Goal: Task Accomplishment & Management: Use online tool/utility

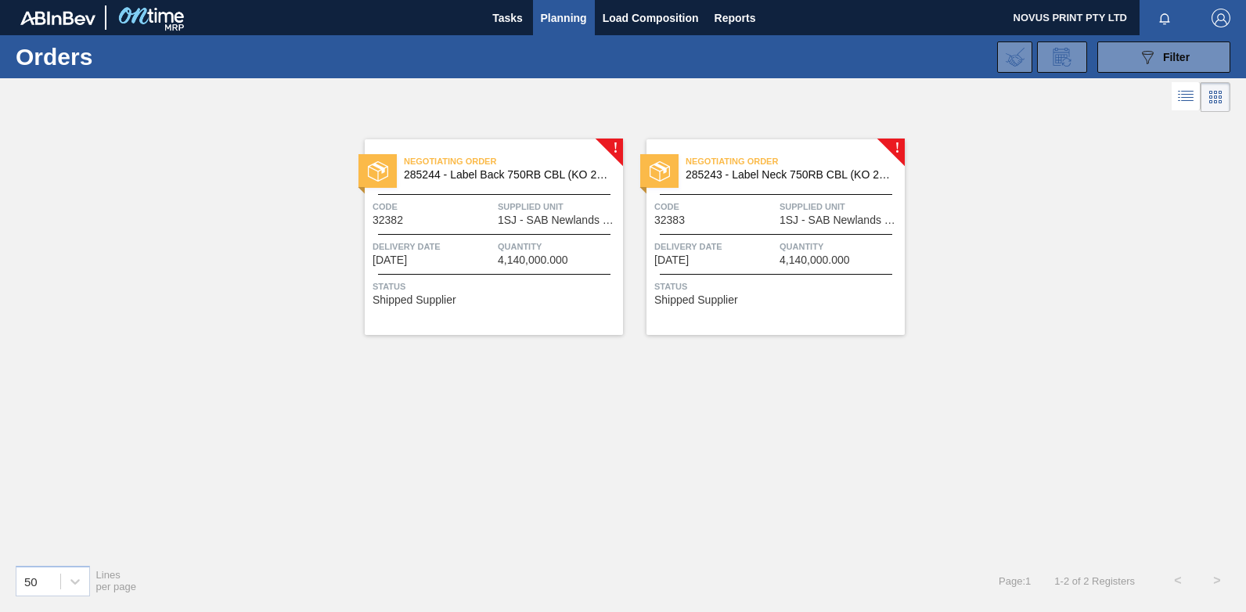
click at [480, 223] on div "Code 32382" at bounding box center [433, 212] width 121 height 27
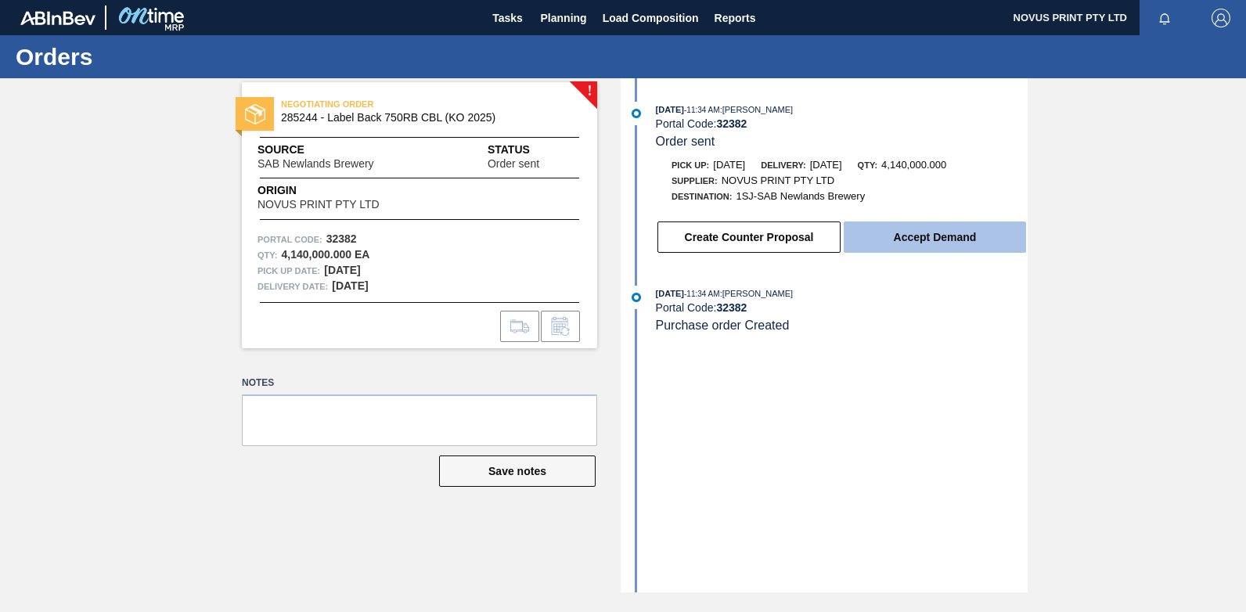
click at [899, 242] on button "Accept Demand" at bounding box center [935, 236] width 182 height 31
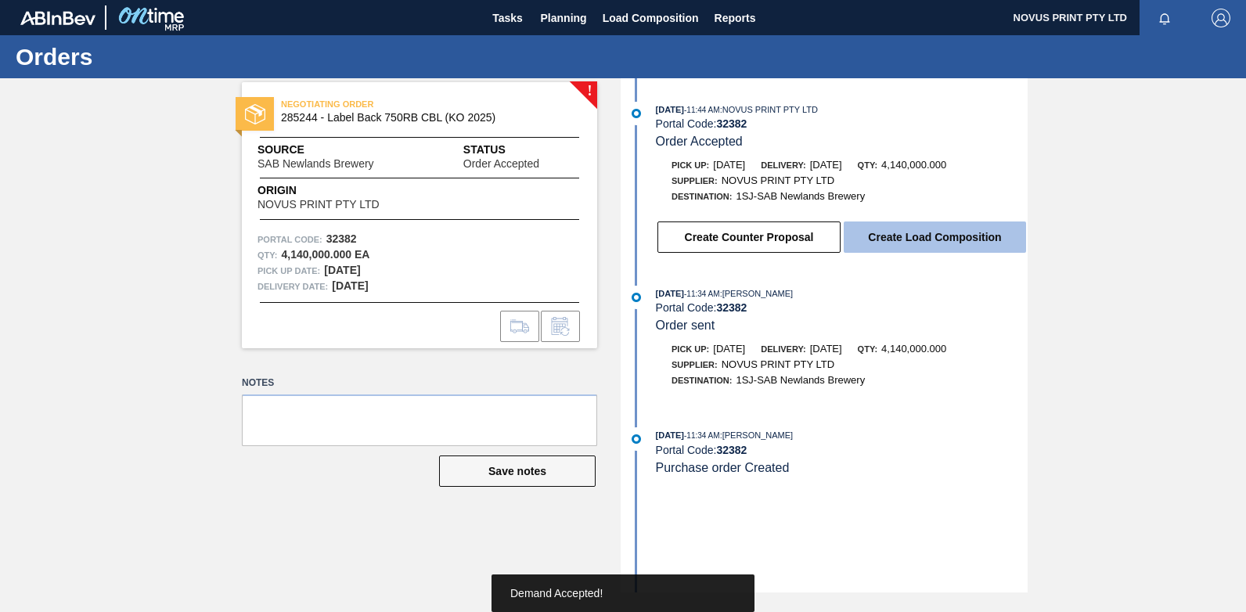
click at [897, 235] on button "Create Load Composition" at bounding box center [935, 236] width 182 height 31
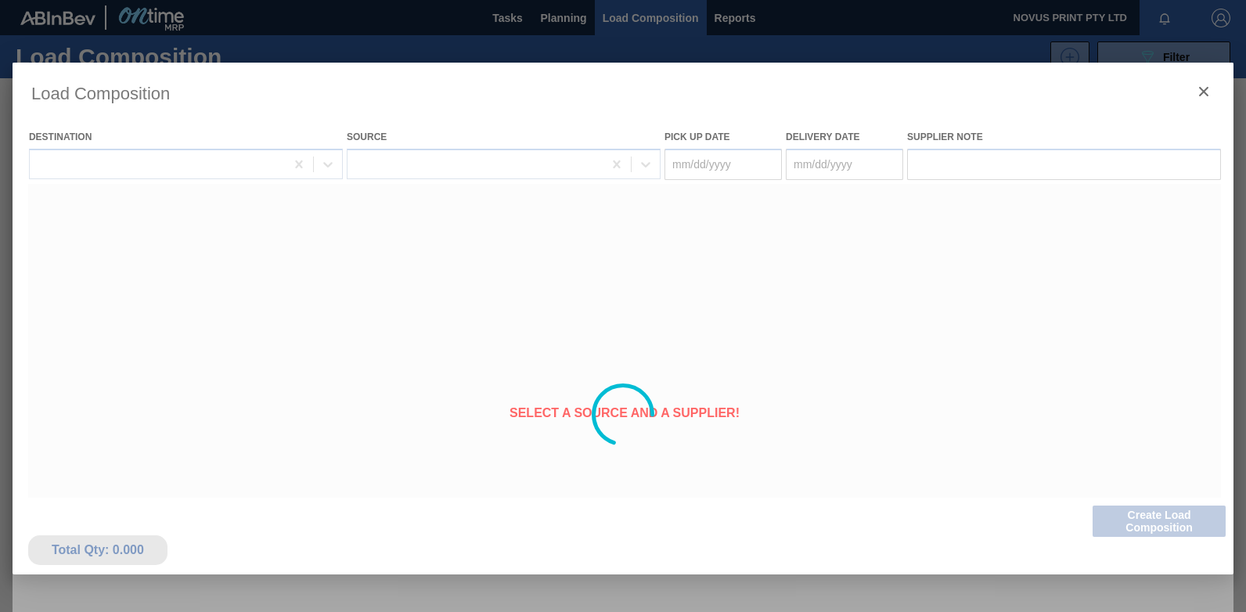
type Date "[DATE]"
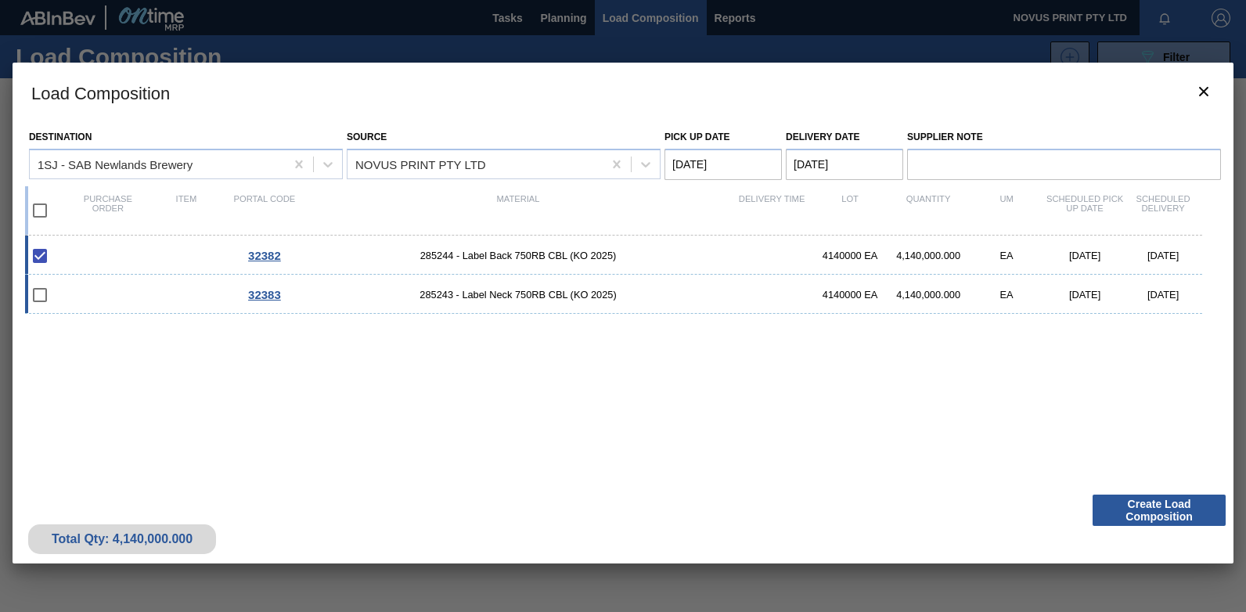
click at [38, 293] on input "checkbox" at bounding box center [39, 295] width 33 height 33
click at [37, 297] on input "checkbox" at bounding box center [39, 295] width 33 height 33
click at [38, 294] on input "checkbox" at bounding box center [39, 295] width 33 height 33
checkbox input "false"
click at [88, 297] on div "32383 285243 - Label Neck 750RB CBL (KO 2025) 4140000 EA 4,140,000.000 EA [DATE…" at bounding box center [613, 294] width 1177 height 39
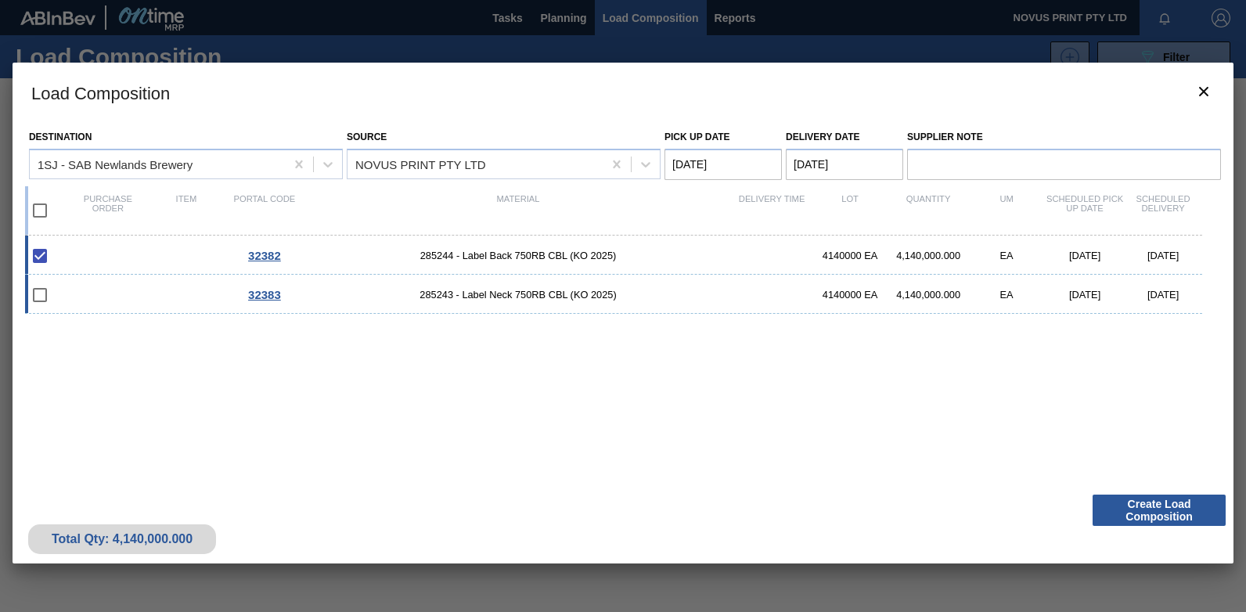
checkbox input "true"
click at [1142, 502] on button "Create Load Composition" at bounding box center [1158, 510] width 133 height 31
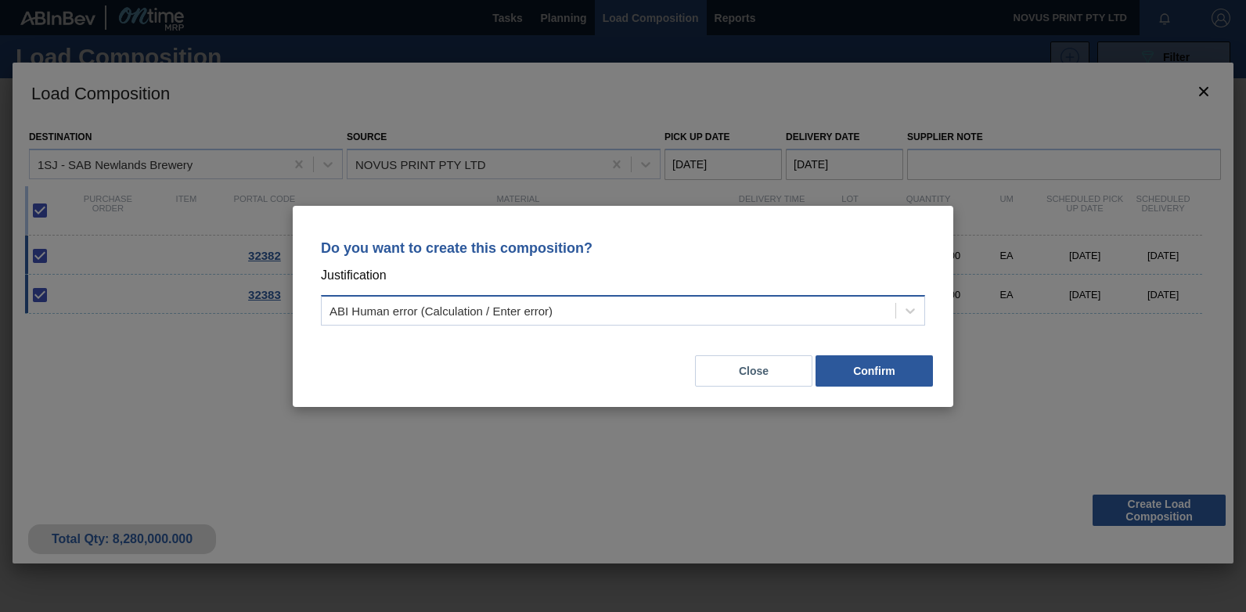
click at [853, 311] on div "ABI Human error (Calculation / Enter error)" at bounding box center [609, 310] width 574 height 23
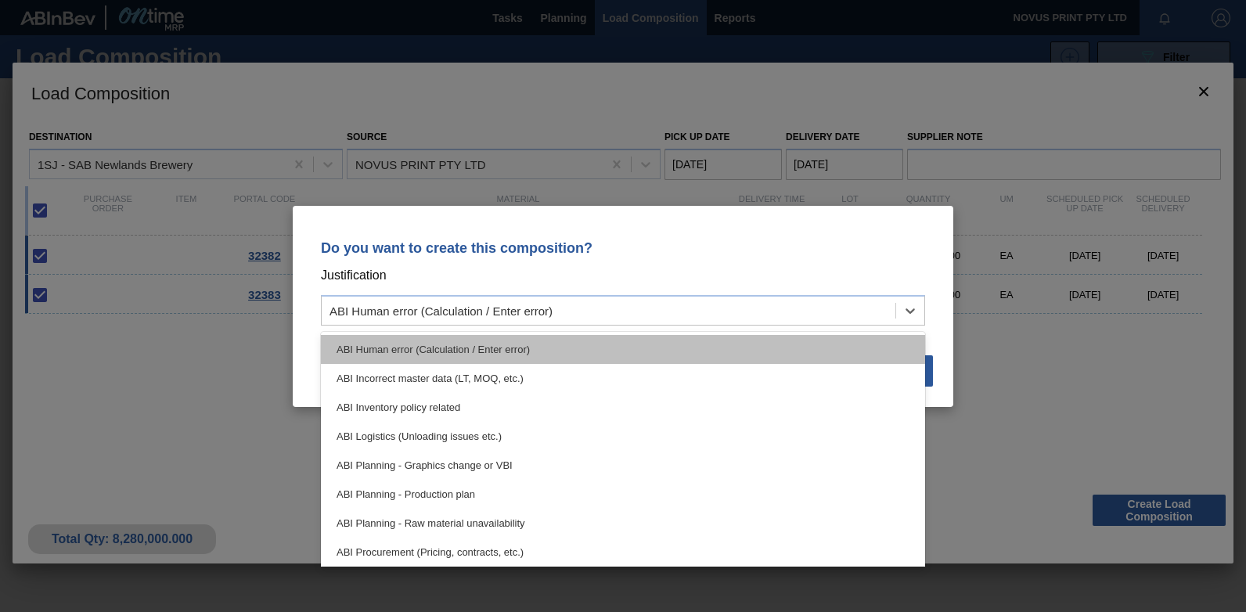
type input "o"
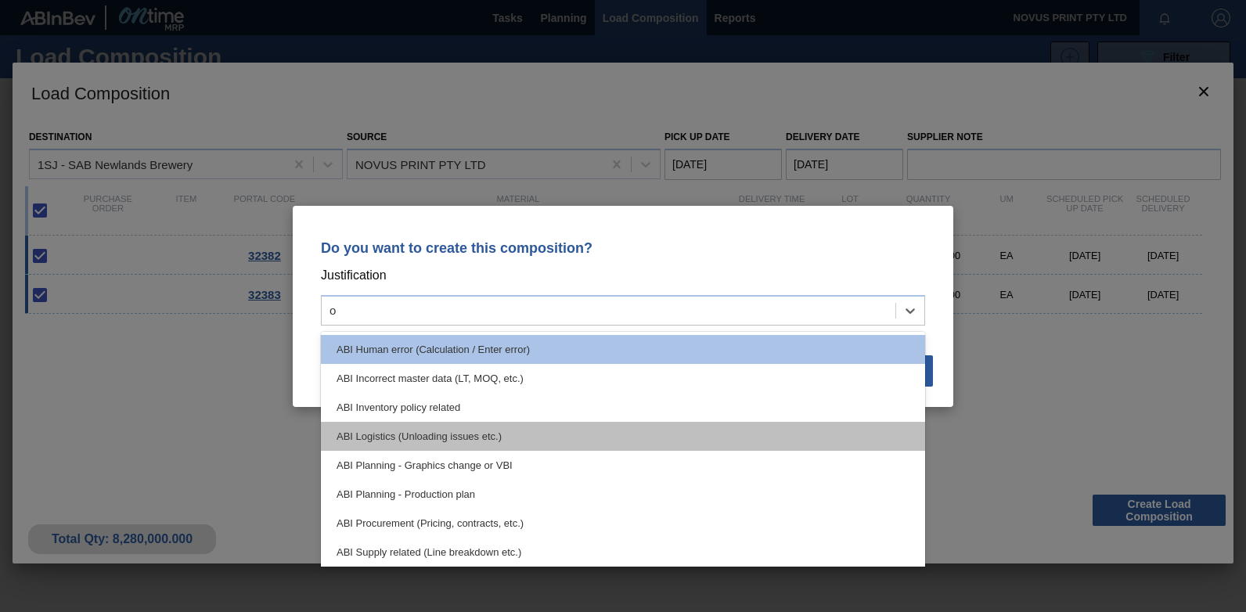
drag, startPoint x: 920, startPoint y: 391, endPoint x: 905, endPoint y: 448, distance: 59.2
click at [905, 448] on div "ABI Human error (Calculation / Enter error) ABI Incorrect master data (LT, MOQ,…" at bounding box center [623, 449] width 604 height 235
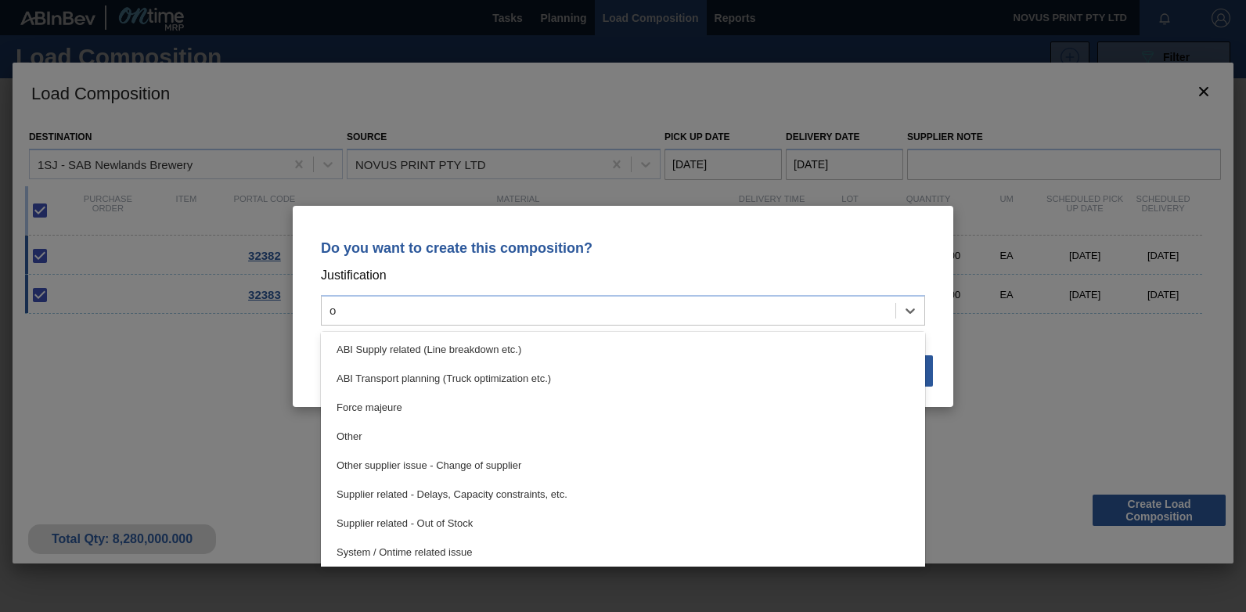
scroll to position [206, 0]
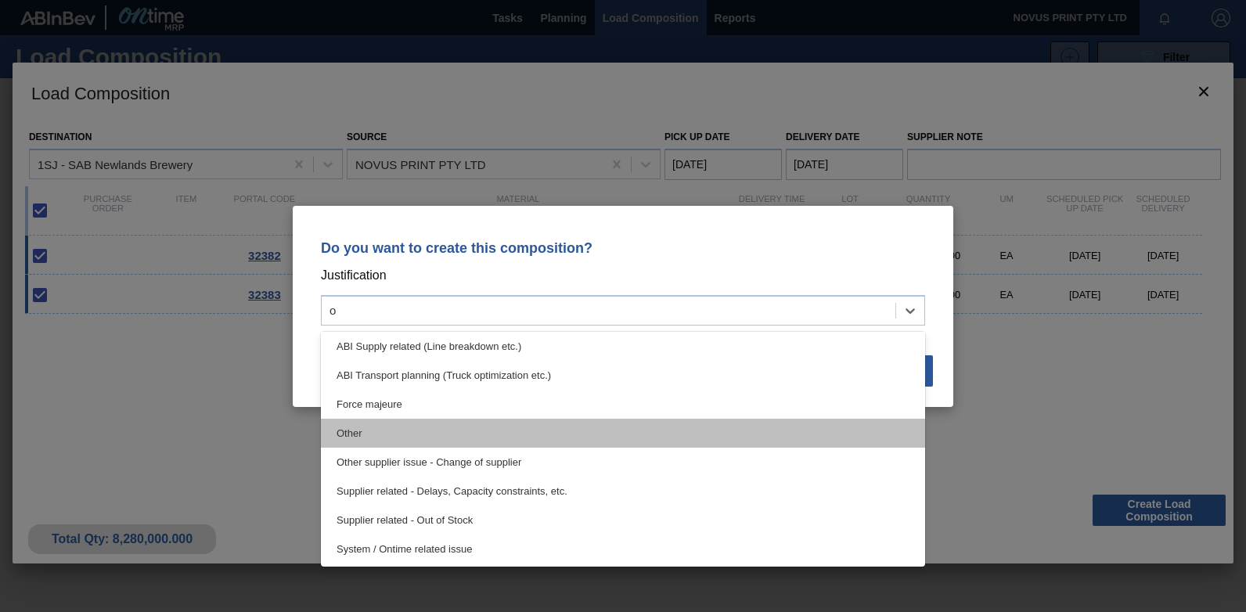
click at [356, 430] on div "Other" at bounding box center [623, 433] width 604 height 29
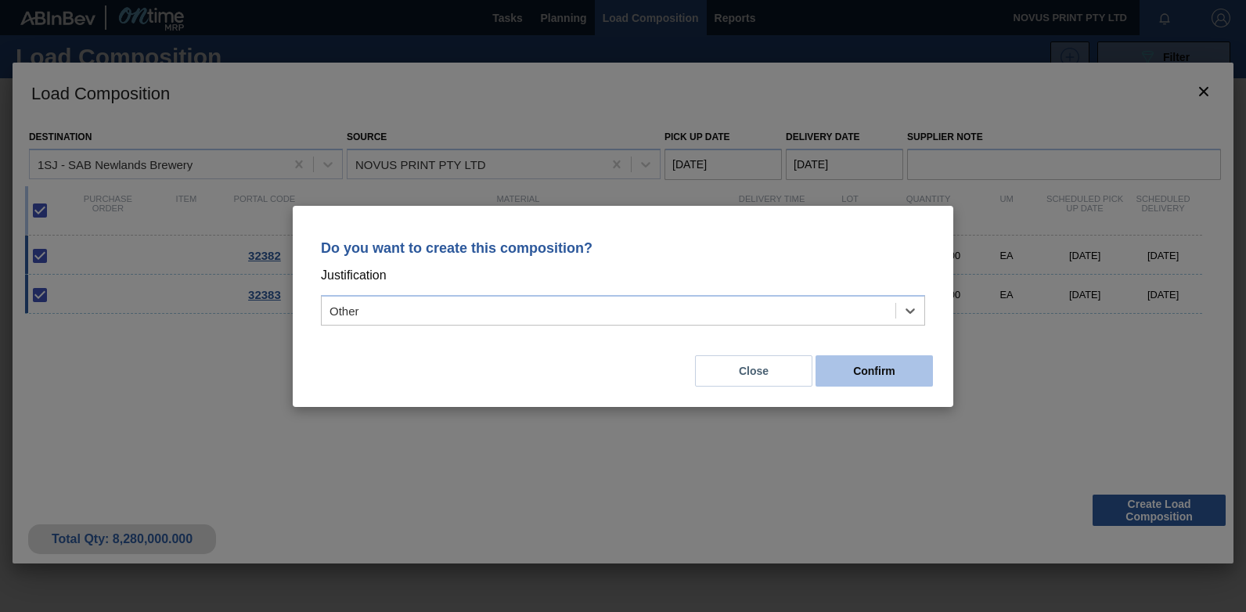
click at [865, 367] on button "Confirm" at bounding box center [873, 370] width 117 height 31
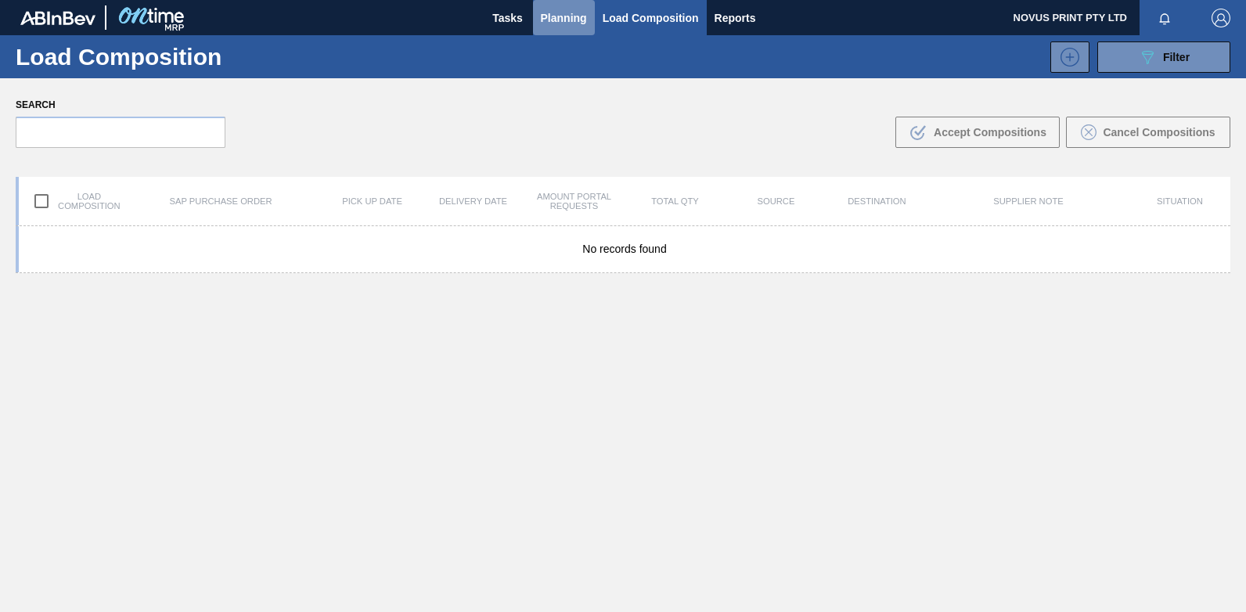
click at [549, 19] on span "Planning" at bounding box center [564, 18] width 46 height 19
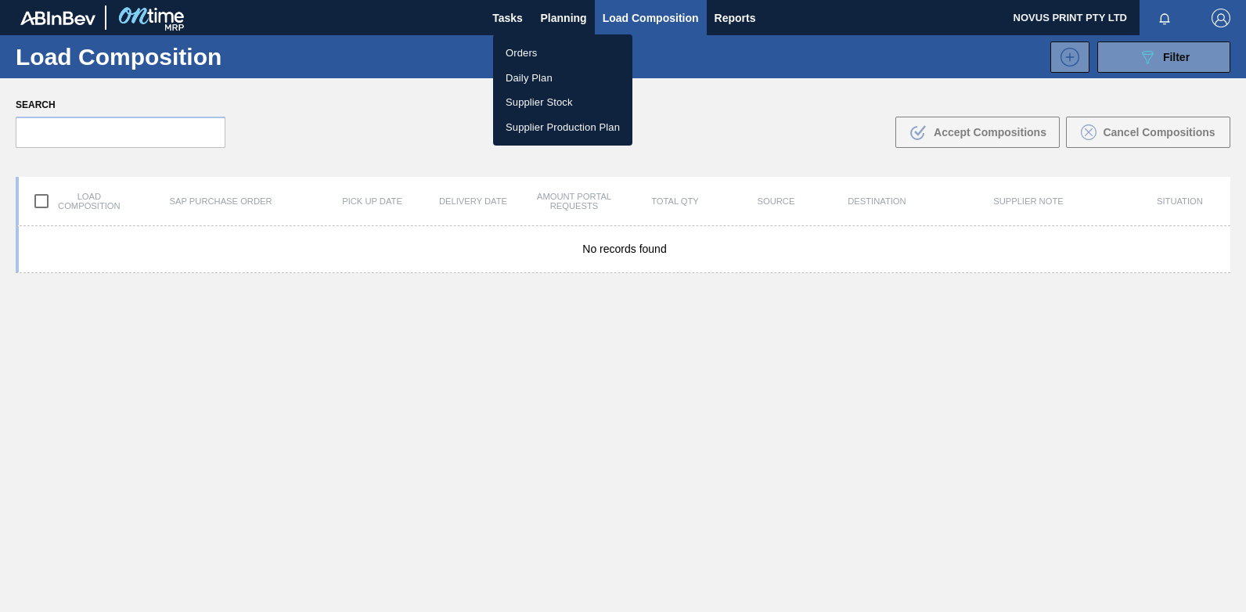
click at [524, 49] on li "Orders" at bounding box center [562, 53] width 139 height 25
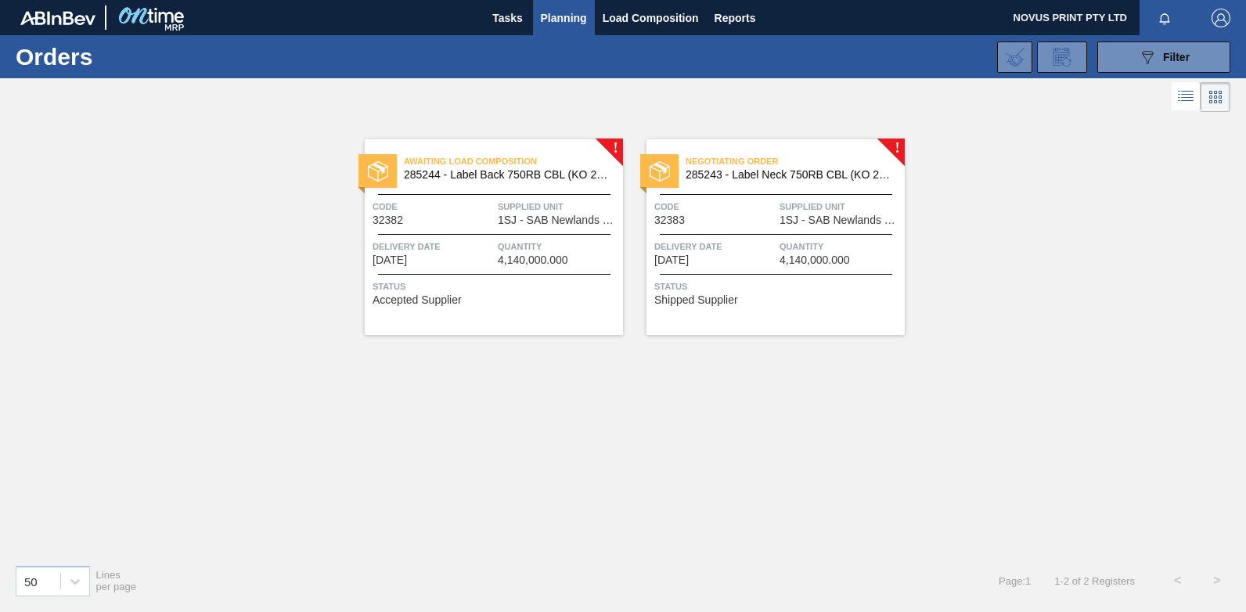
click at [743, 253] on span "Delivery Date" at bounding box center [714, 247] width 121 height 16
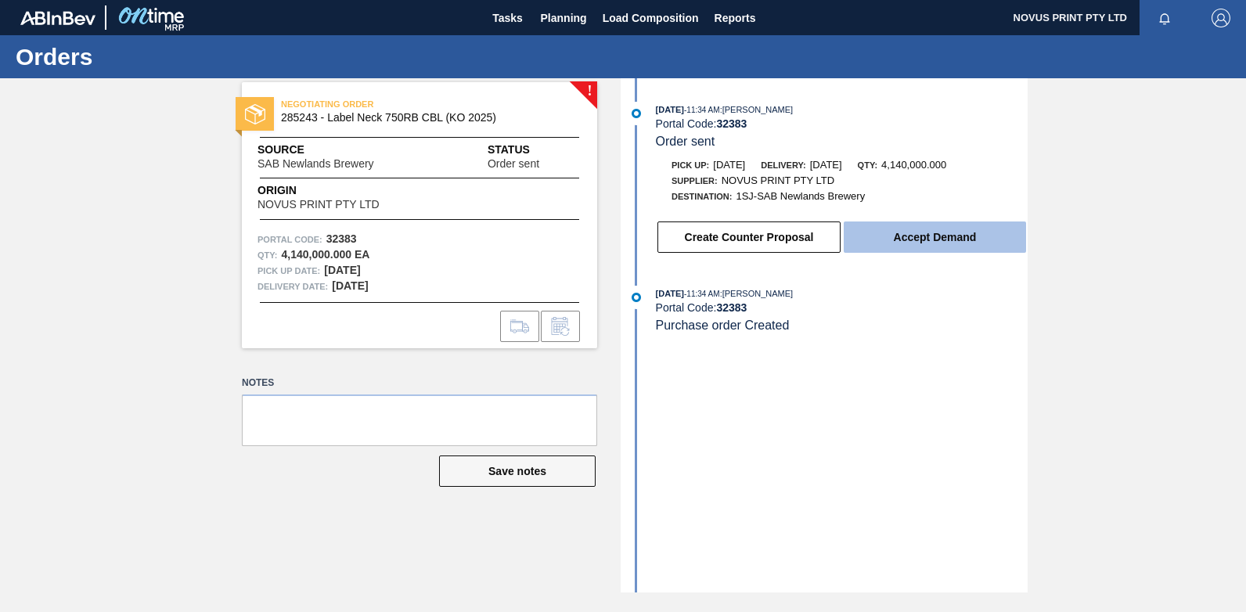
click at [922, 236] on button "Accept Demand" at bounding box center [935, 236] width 182 height 31
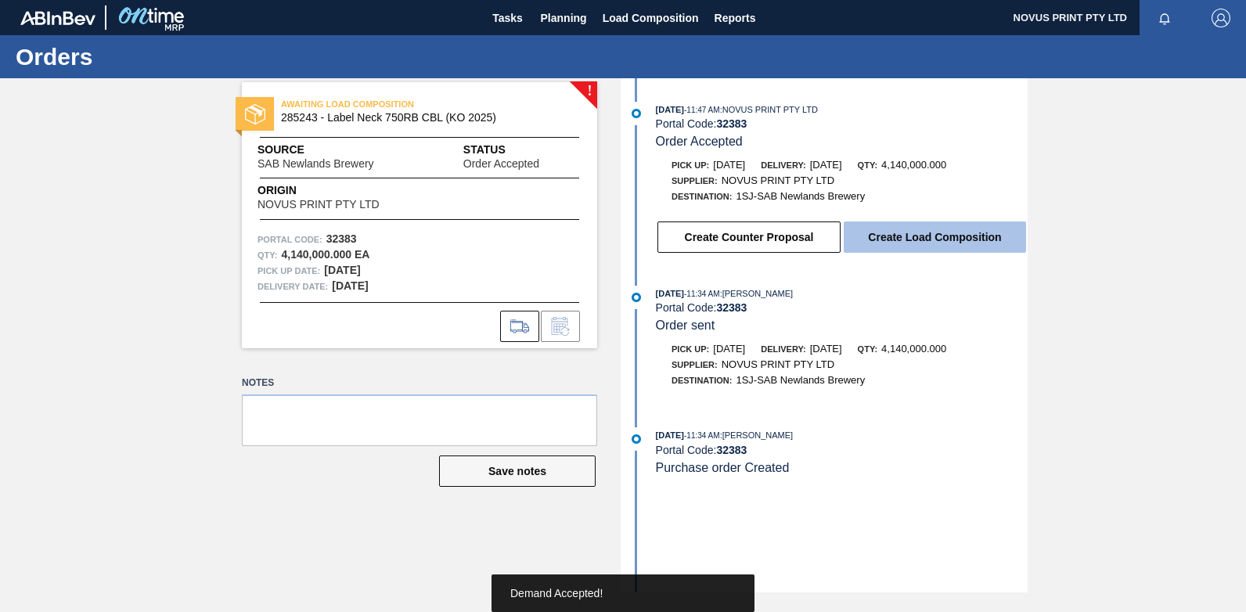
click at [925, 234] on button "Create Load Composition" at bounding box center [935, 236] width 182 height 31
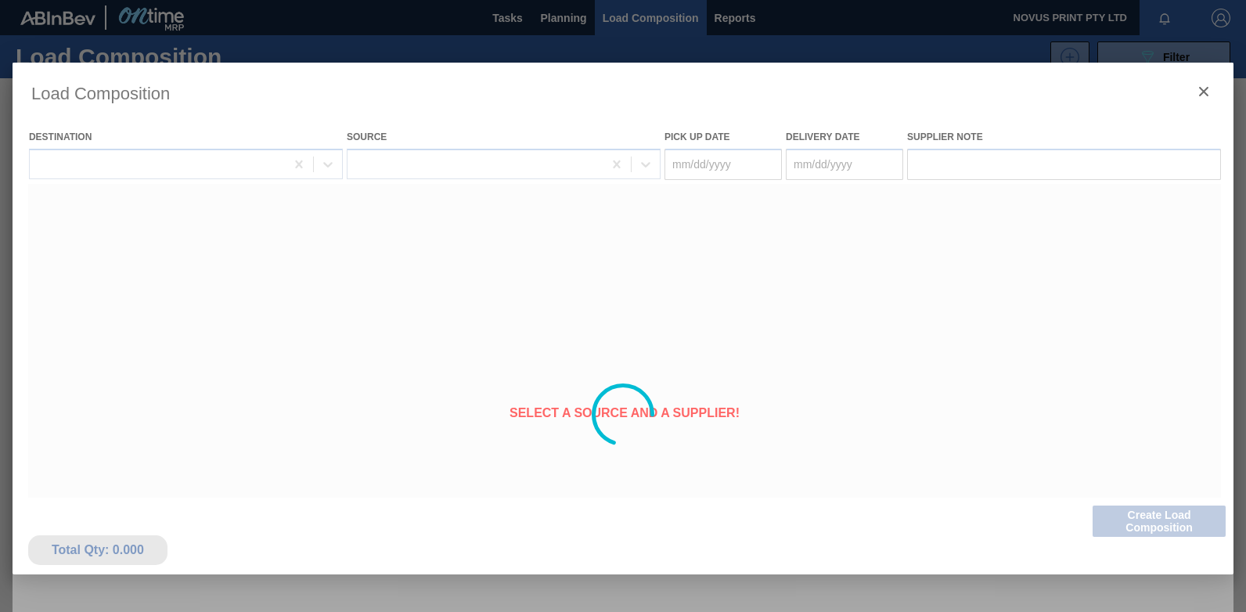
type Date "[DATE]"
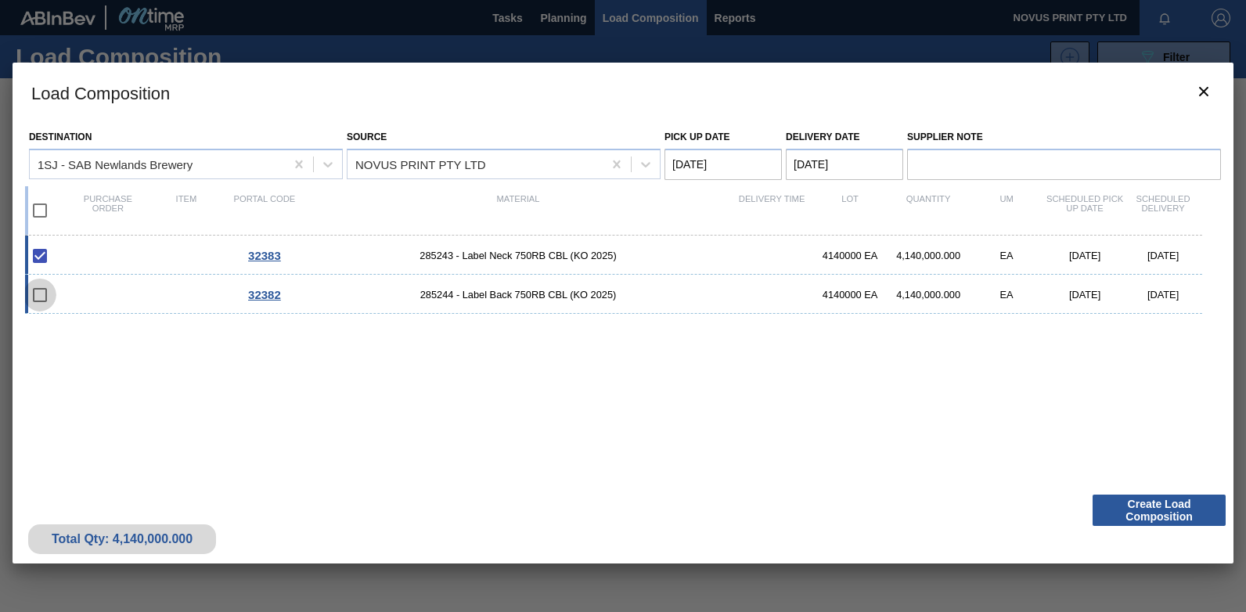
click at [43, 293] on input "checkbox" at bounding box center [39, 295] width 33 height 33
checkbox input "false"
click at [114, 297] on div "32382 285244 - Label Back 750RB CBL (KO 2025) 4140000 EA 4,140,000.000 EA [DATE…" at bounding box center [613, 294] width 1177 height 39
checkbox input "true"
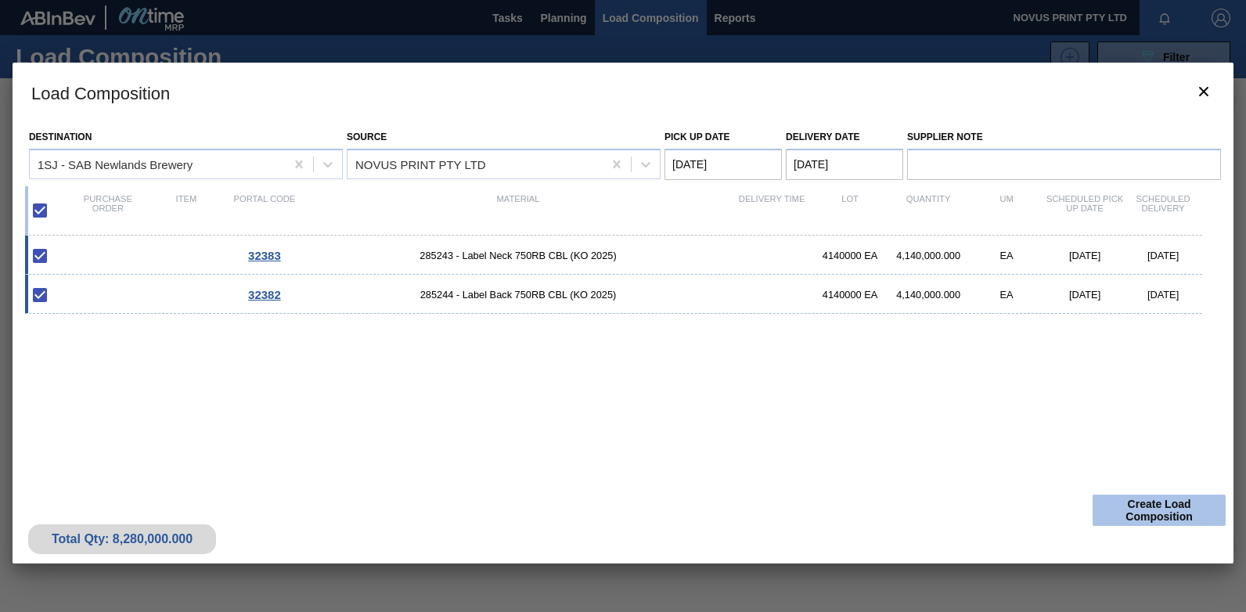
click at [1185, 505] on button "Create Load Composition" at bounding box center [1158, 510] width 133 height 31
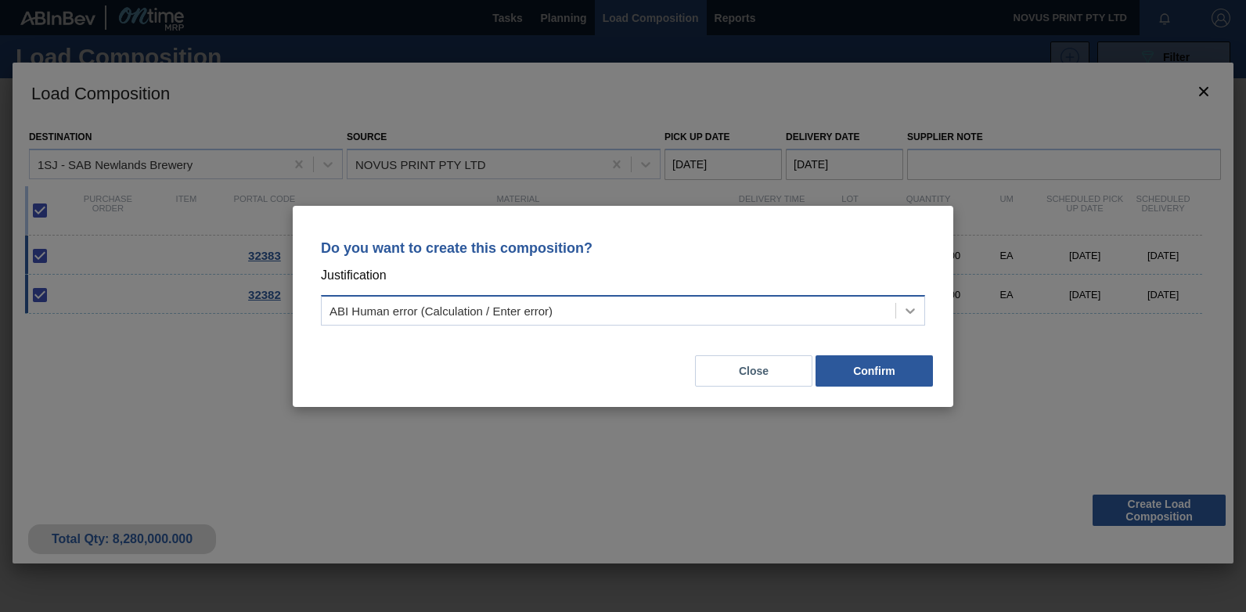
click at [908, 308] on icon at bounding box center [910, 311] width 16 height 16
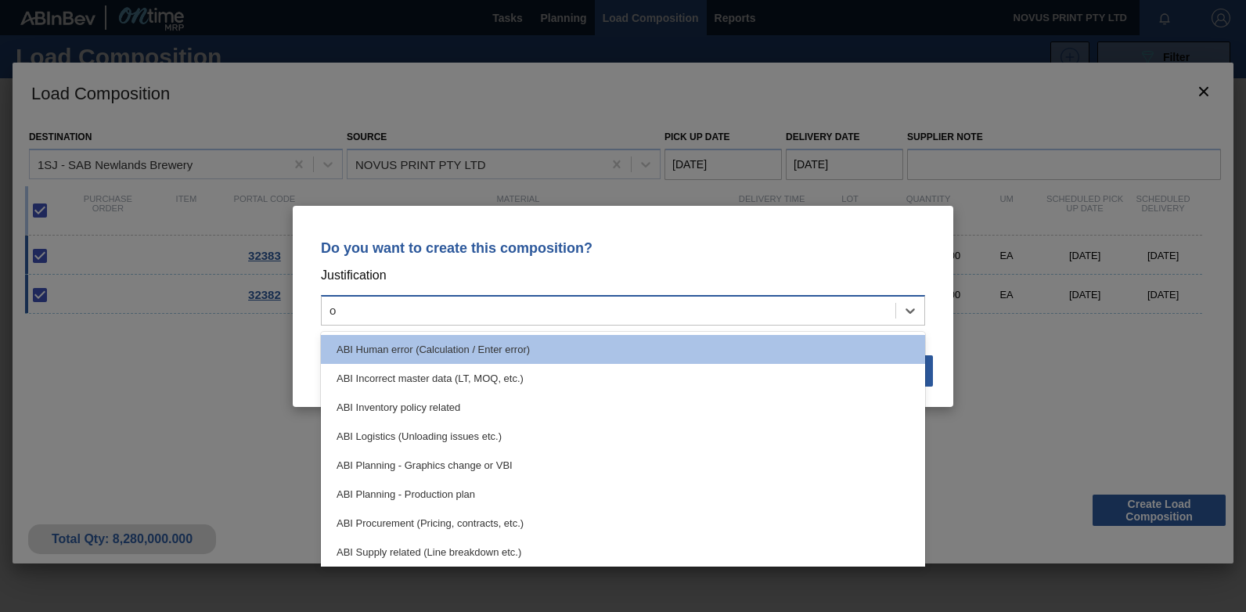
type input "ot"
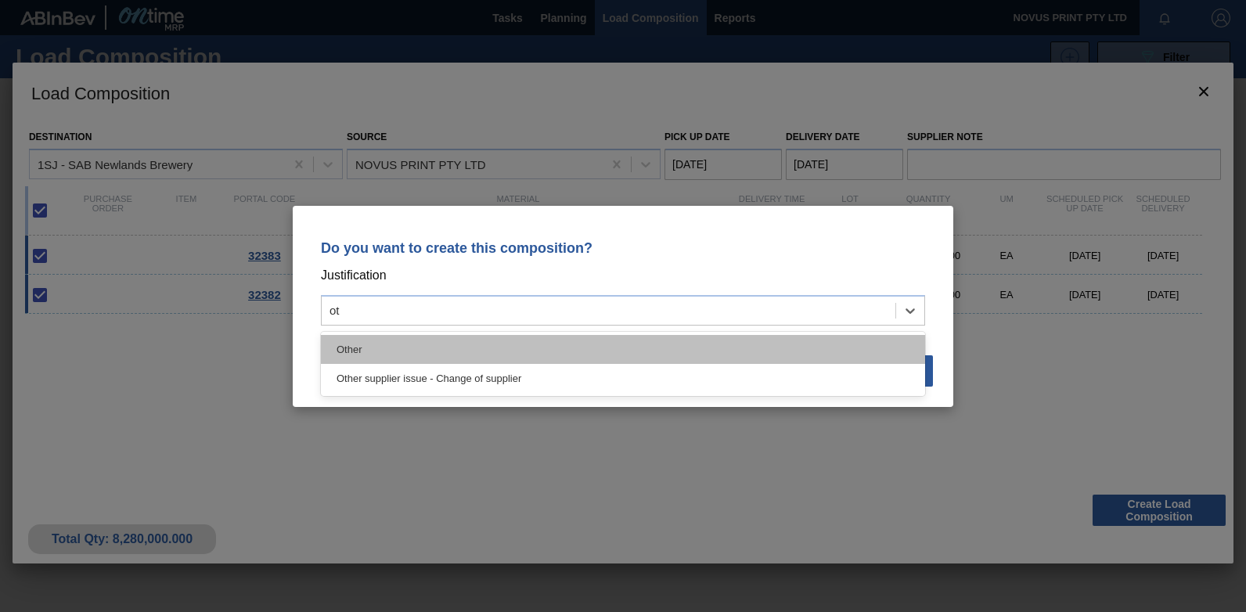
click at [370, 349] on div "Other" at bounding box center [623, 349] width 604 height 29
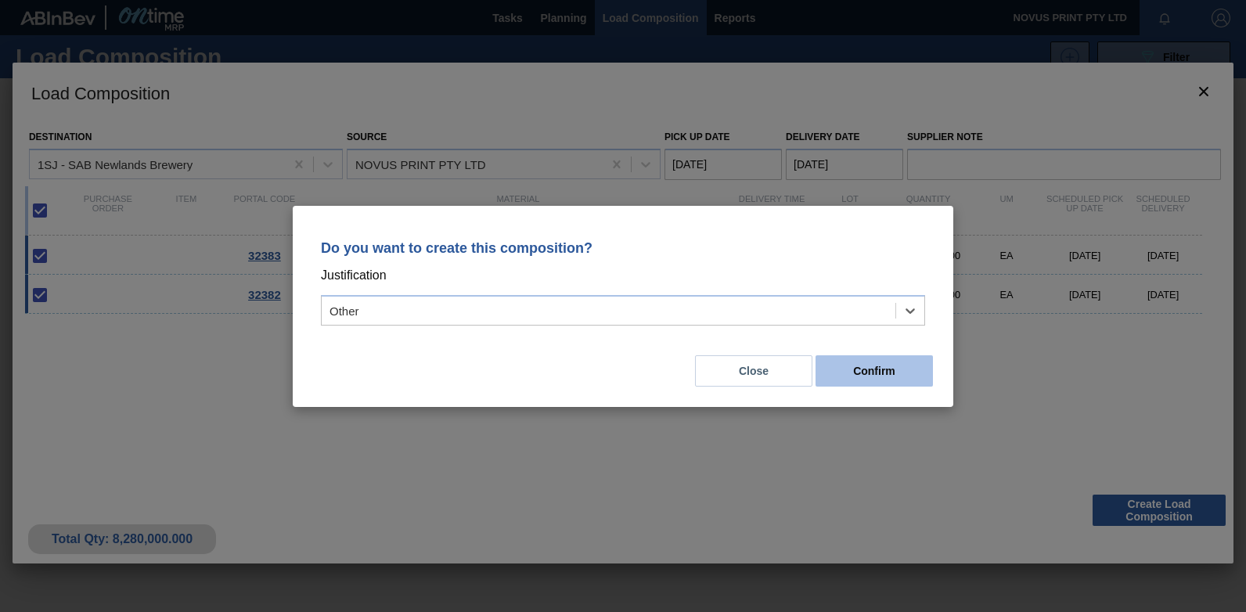
click at [882, 368] on button "Confirm" at bounding box center [873, 370] width 117 height 31
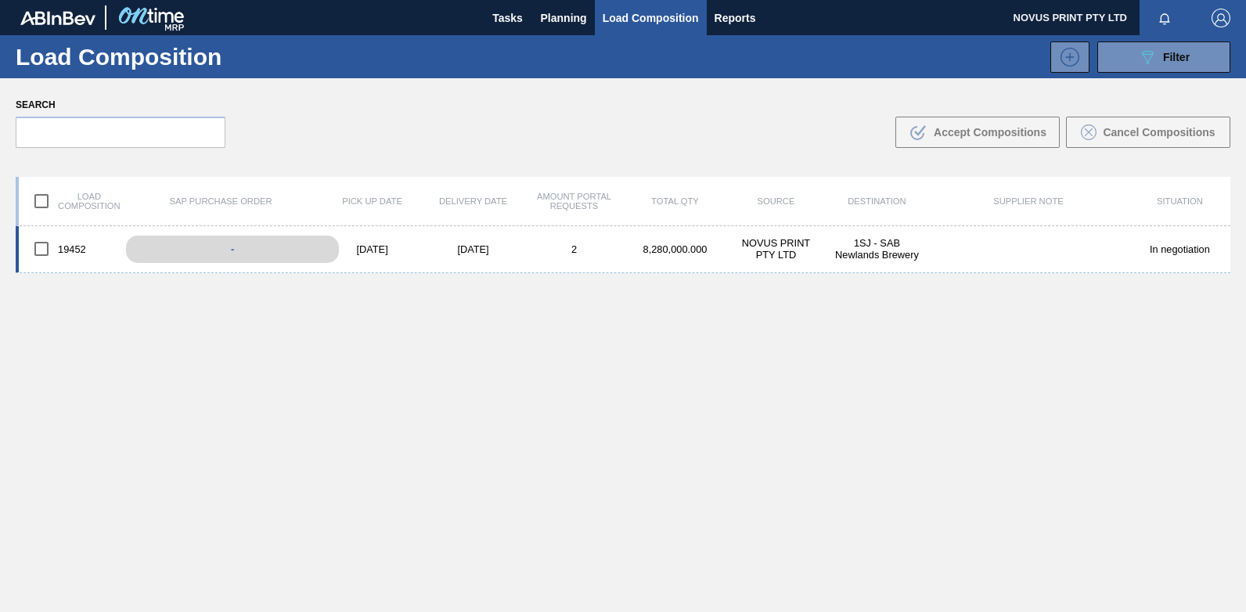
click at [258, 247] on div "-" at bounding box center [232, 249] width 213 height 27
click at [373, 243] on div "[DATE]" at bounding box center [372, 249] width 101 height 12
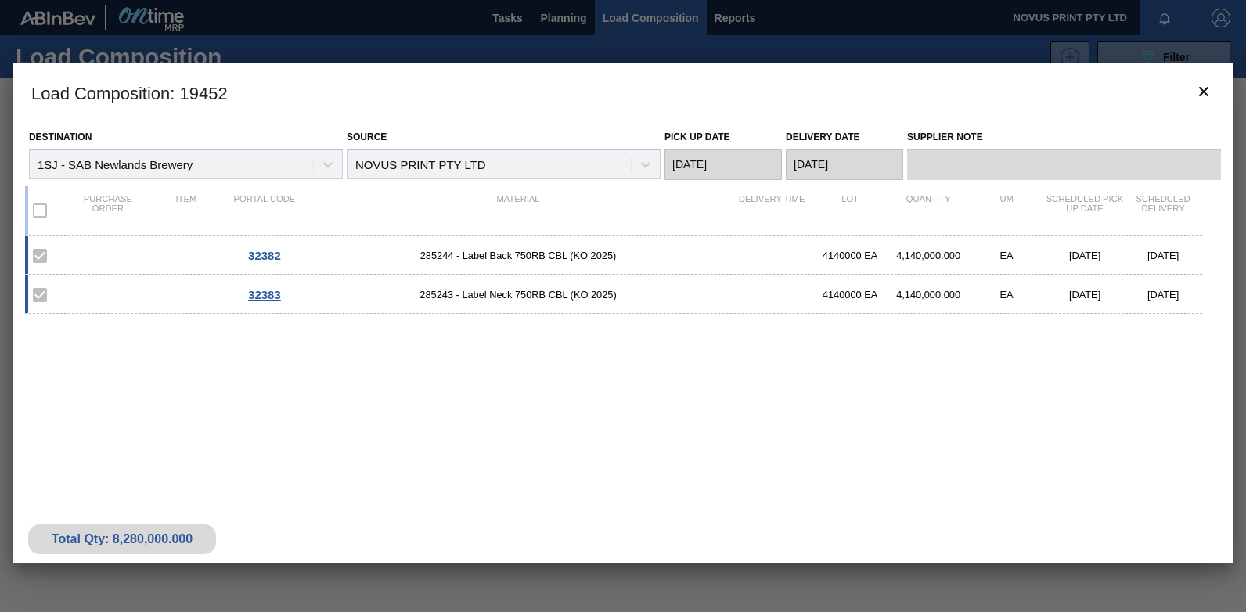
click at [250, 470] on div "Destination 1SJ - SAB Newlands Brewery Source NOVUS PRINT PTY LTD Pick up Date …" at bounding box center [623, 304] width 1221 height 365
click at [268, 253] on span "32382" at bounding box center [264, 255] width 33 height 13
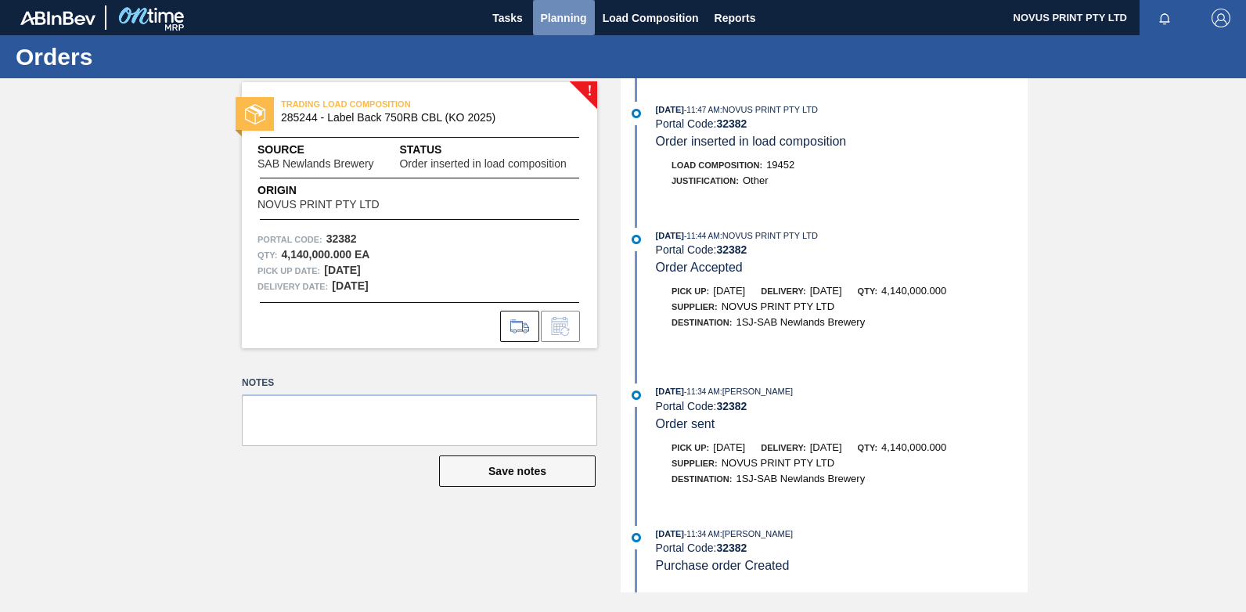
click at [560, 10] on span "Planning" at bounding box center [564, 18] width 46 height 19
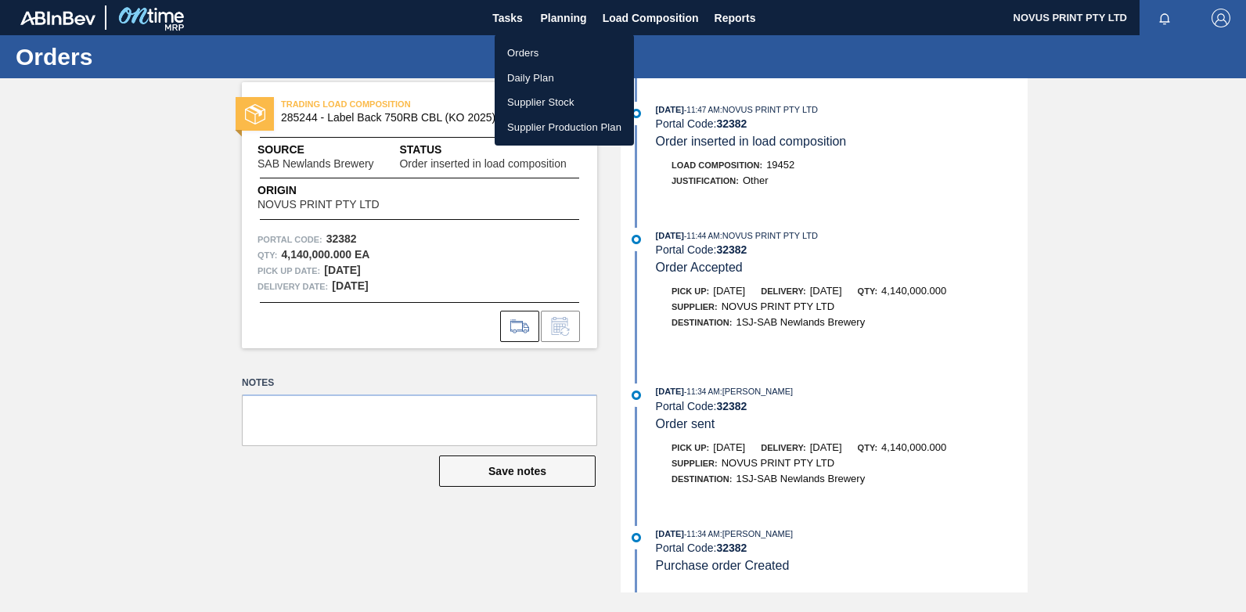
click at [515, 49] on li "Orders" at bounding box center [564, 53] width 139 height 25
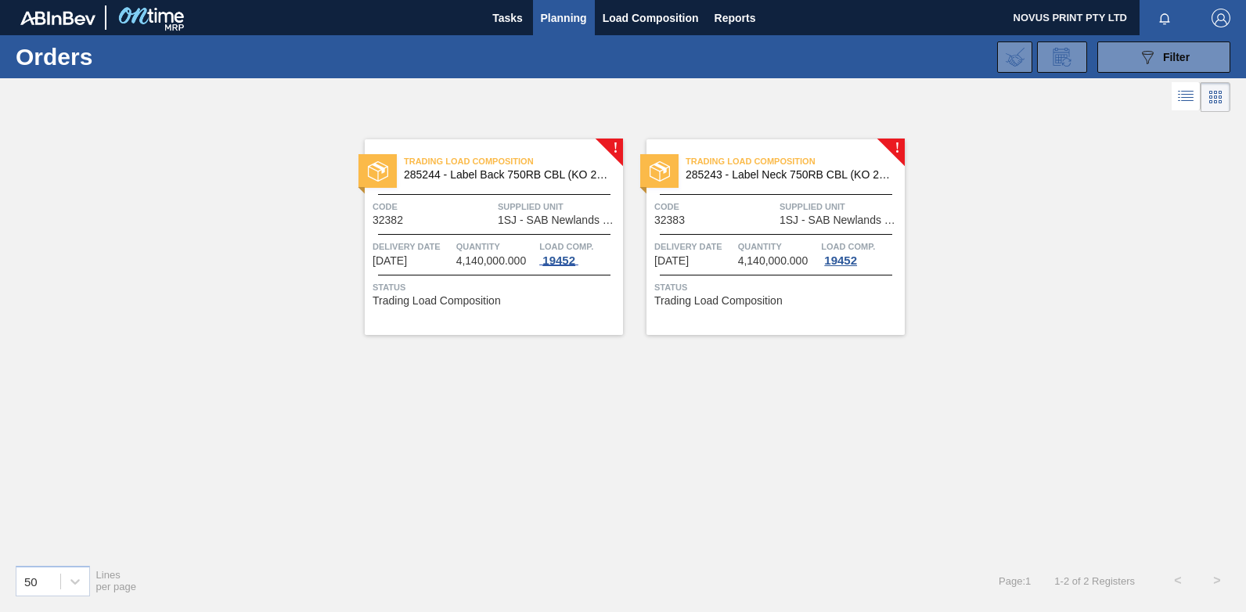
click at [562, 261] on div "19452" at bounding box center [558, 260] width 39 height 13
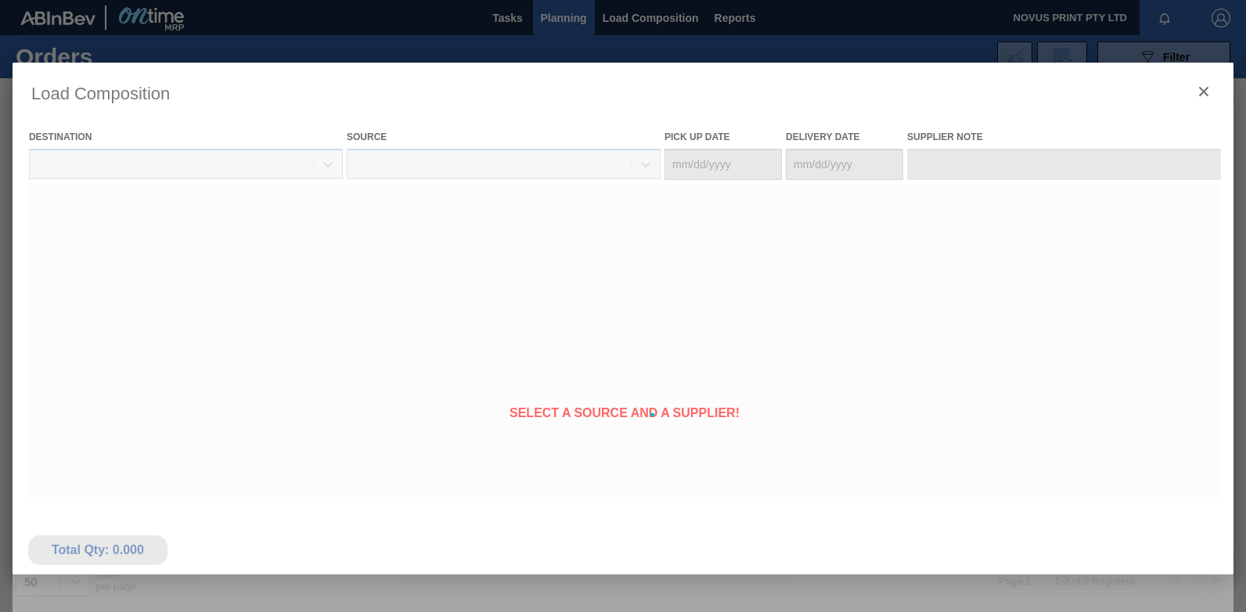
type Date "[DATE]"
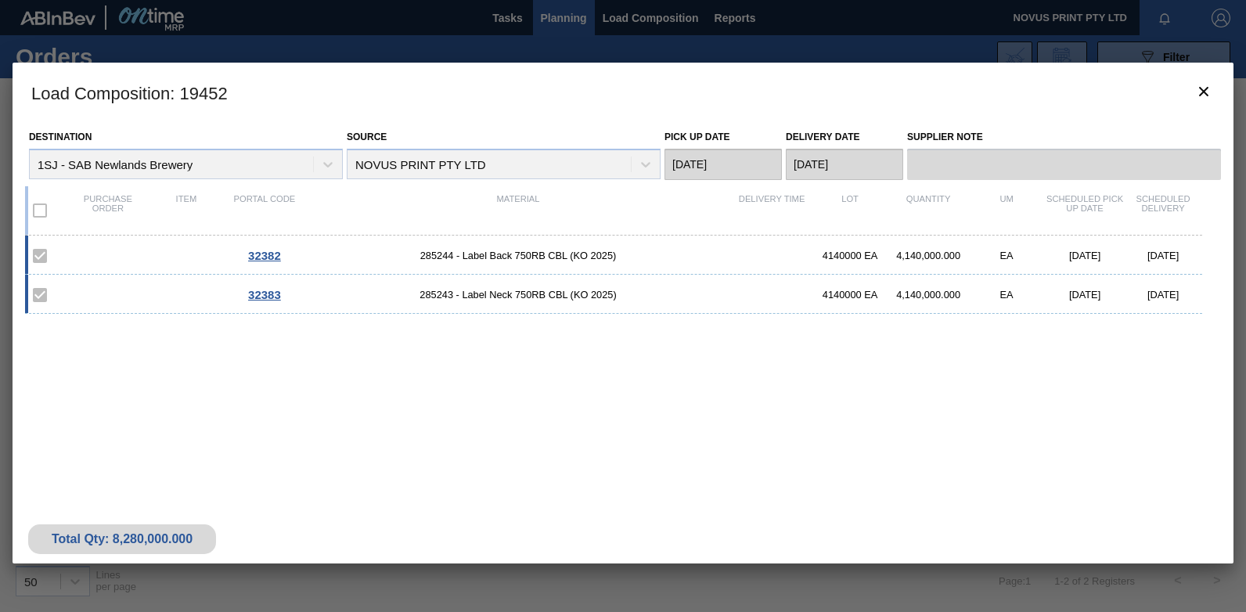
click at [808, 74] on h3 "Load Composition : 19452" at bounding box center [623, 92] width 1221 height 59
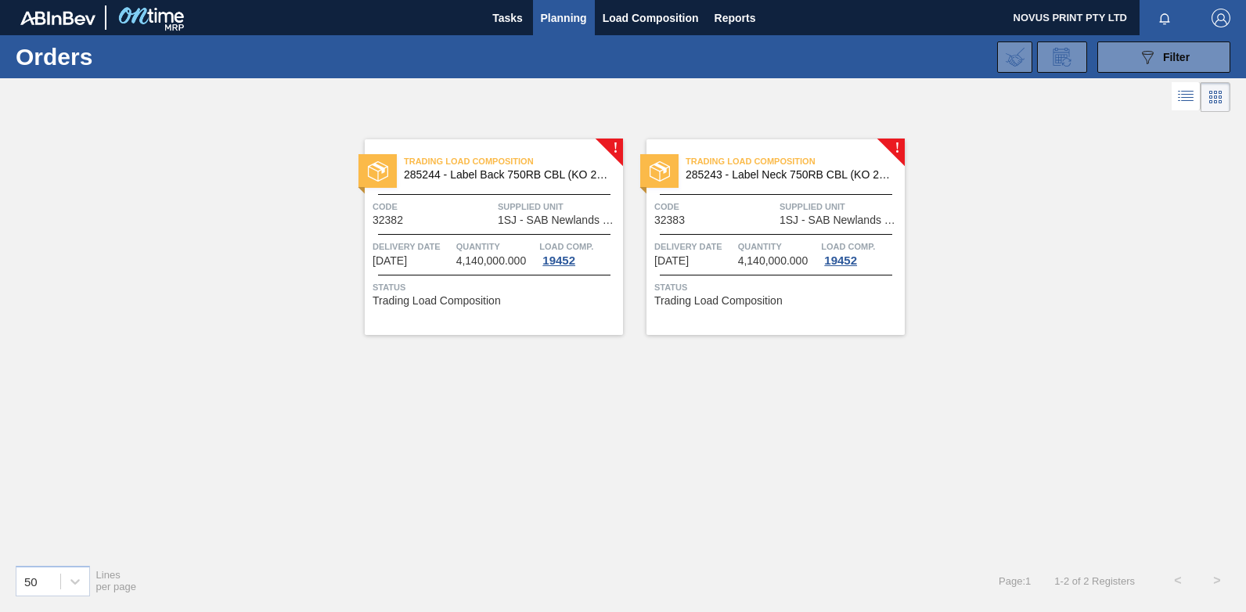
click at [553, 18] on span "Planning" at bounding box center [564, 18] width 46 height 19
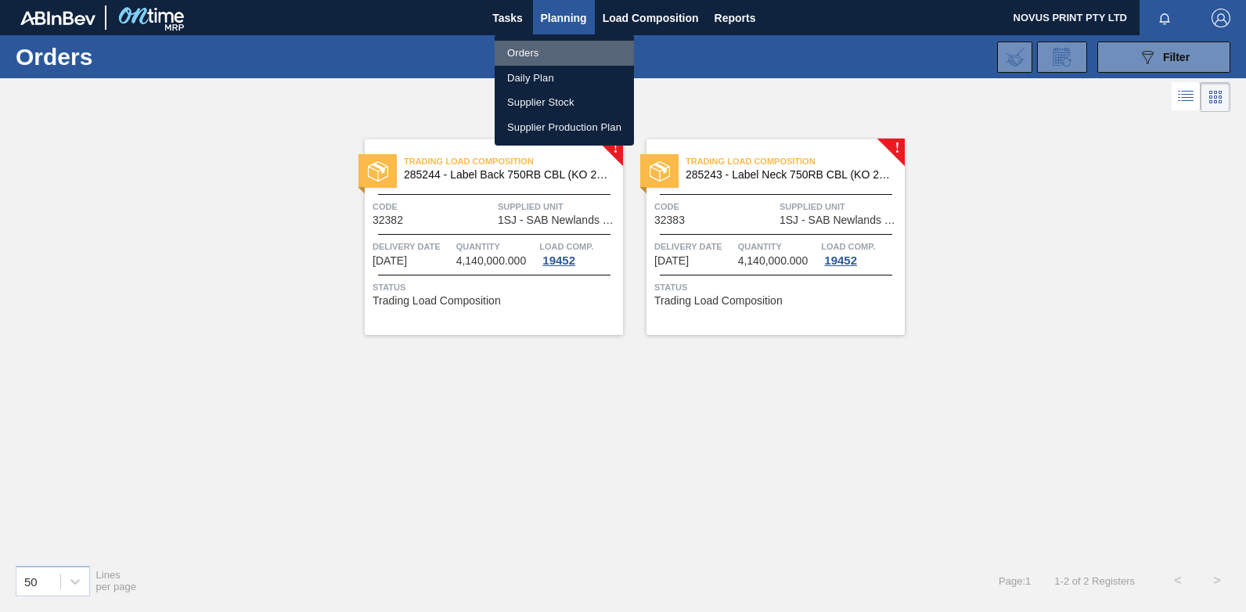
click at [524, 51] on li "Orders" at bounding box center [564, 53] width 139 height 25
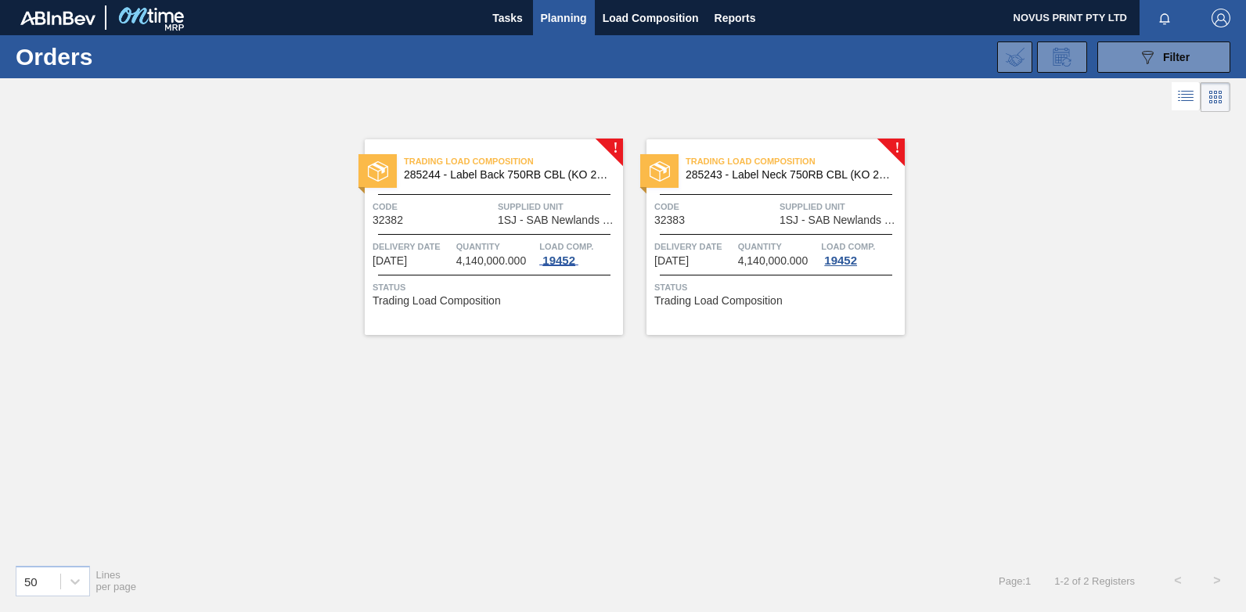
click at [565, 260] on div "19452" at bounding box center [558, 260] width 39 height 13
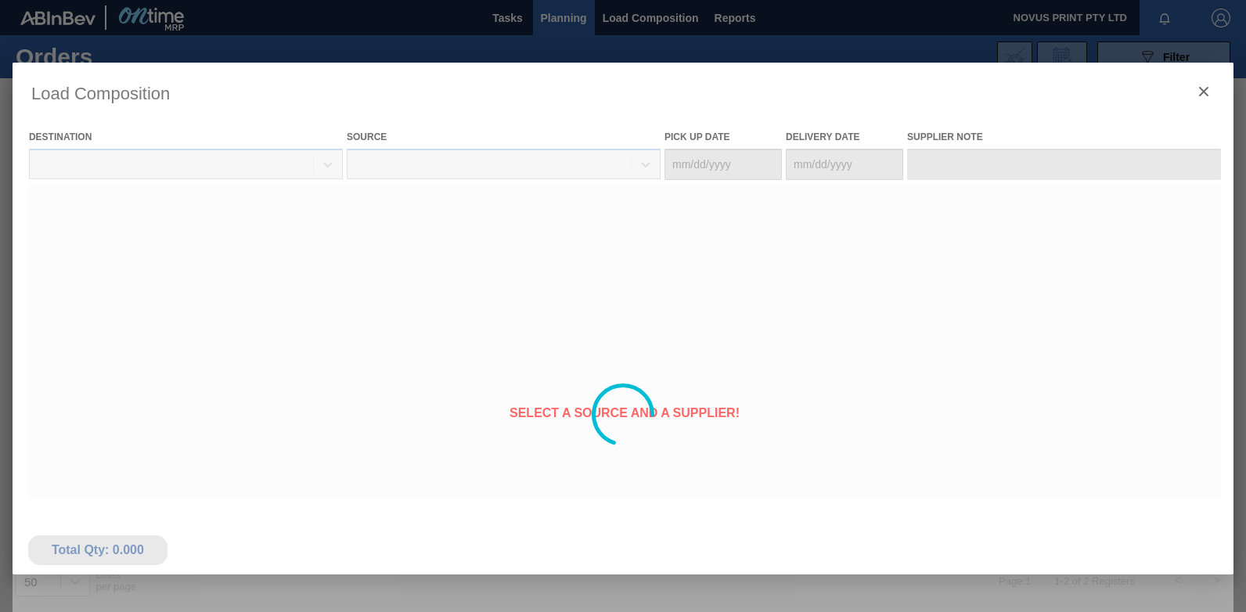
type Date "[DATE]"
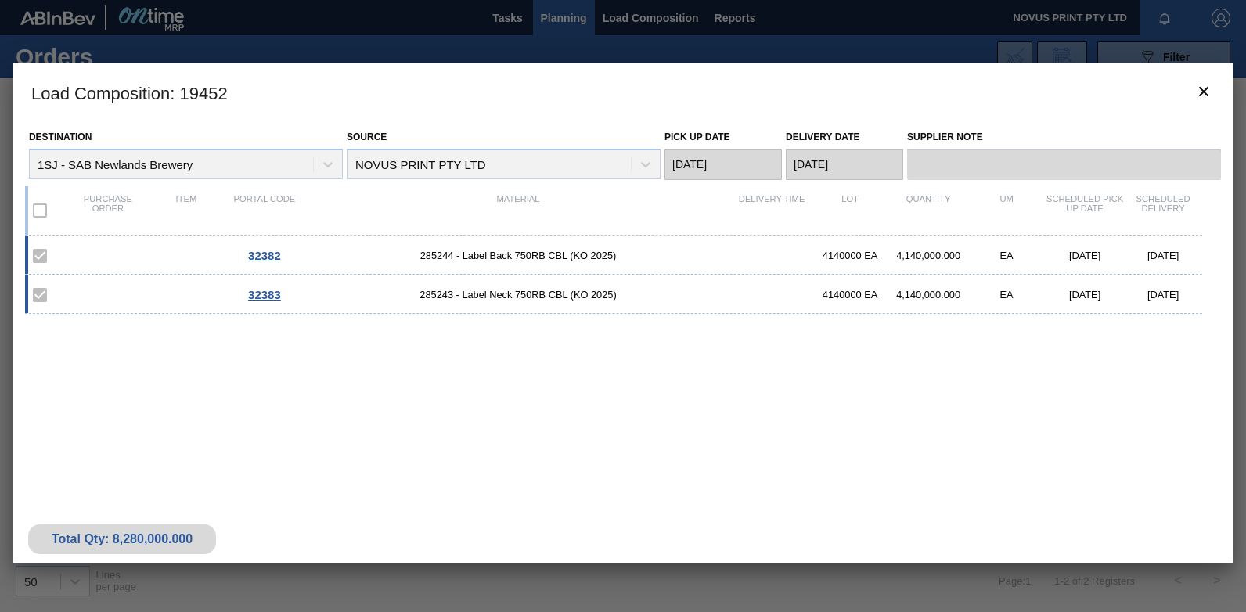
click at [265, 254] on span "32382" at bounding box center [264, 255] width 33 height 13
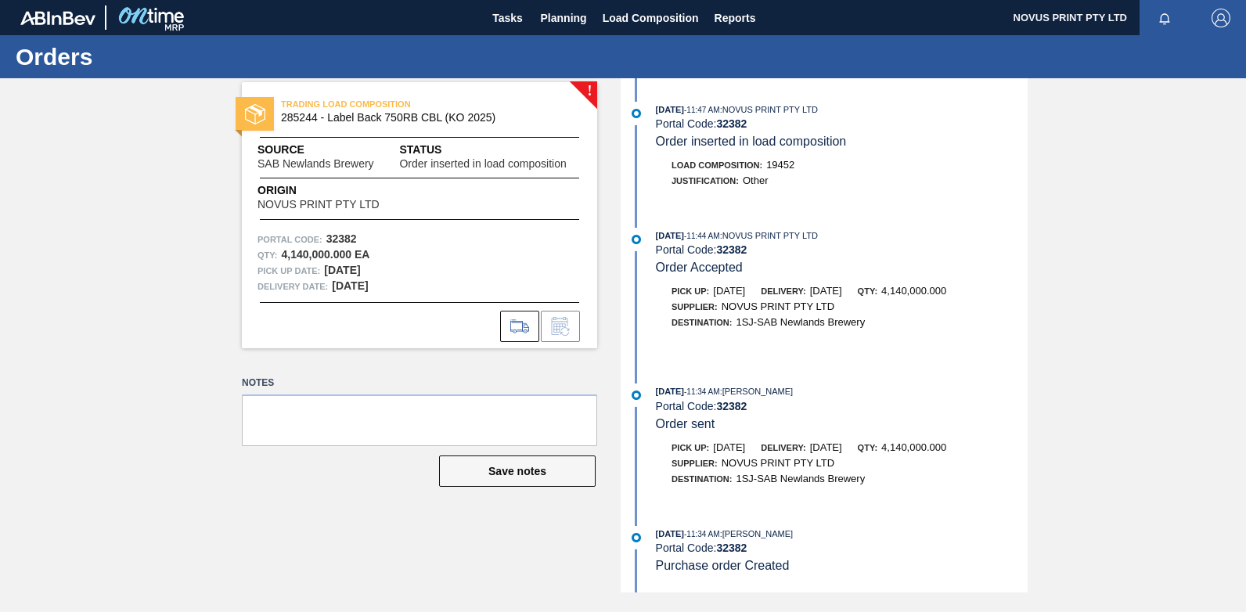
click at [708, 561] on span "Purchase order Created" at bounding box center [723, 565] width 134 height 13
click at [674, 563] on span "Purchase order Created" at bounding box center [723, 565] width 134 height 13
click at [682, 548] on div "Portal Code: 32382" at bounding box center [842, 548] width 372 height 13
click at [739, 546] on strong "32382" at bounding box center [731, 548] width 31 height 13
click at [571, 23] on span "Planning" at bounding box center [564, 18] width 46 height 19
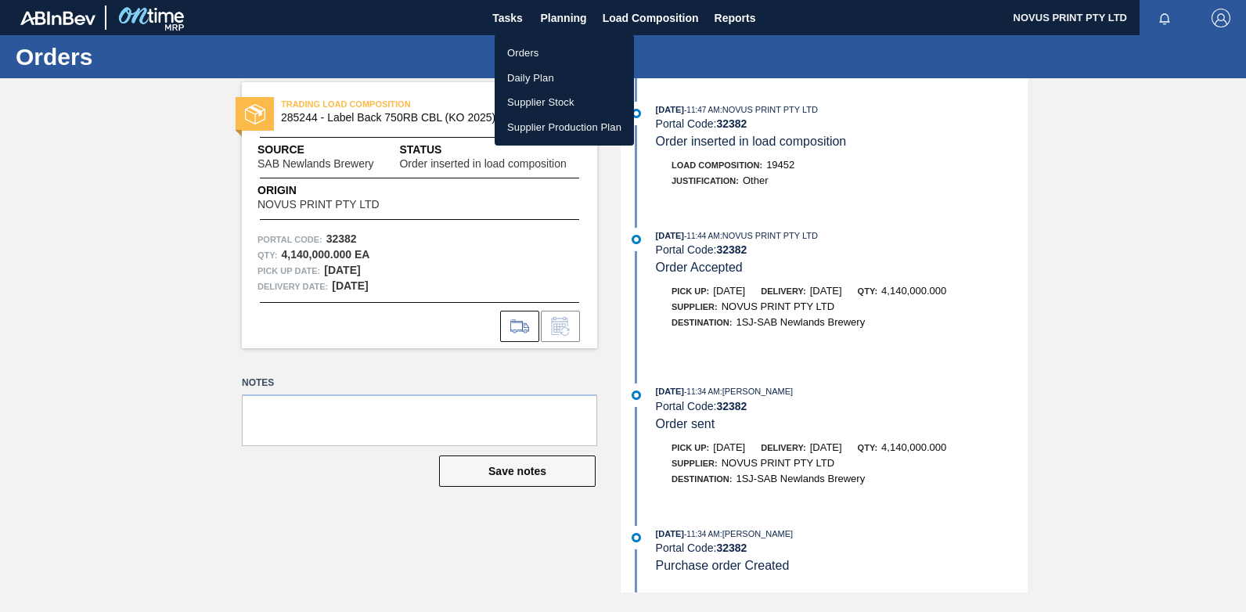
click at [523, 50] on li "Orders" at bounding box center [564, 53] width 139 height 25
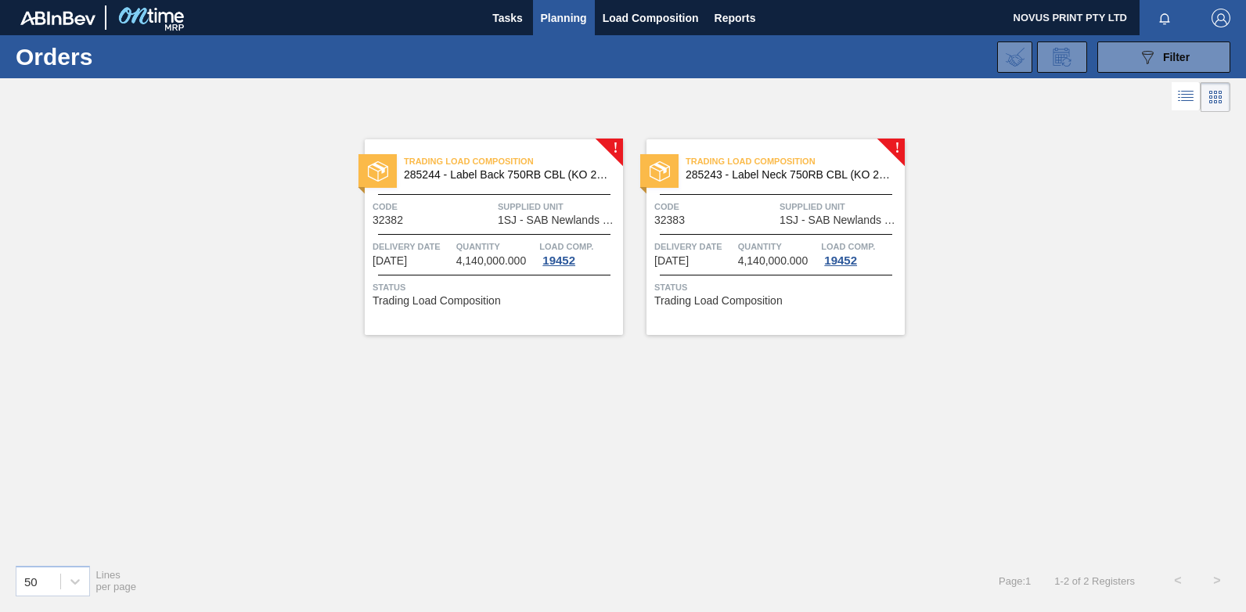
click at [668, 474] on div "! Trading Load Composition 285244 - Label Back 750RB CBL (KO 2025) Code 32382 S…" at bounding box center [623, 334] width 1246 height 436
click at [550, 262] on div "19452" at bounding box center [558, 260] width 39 height 13
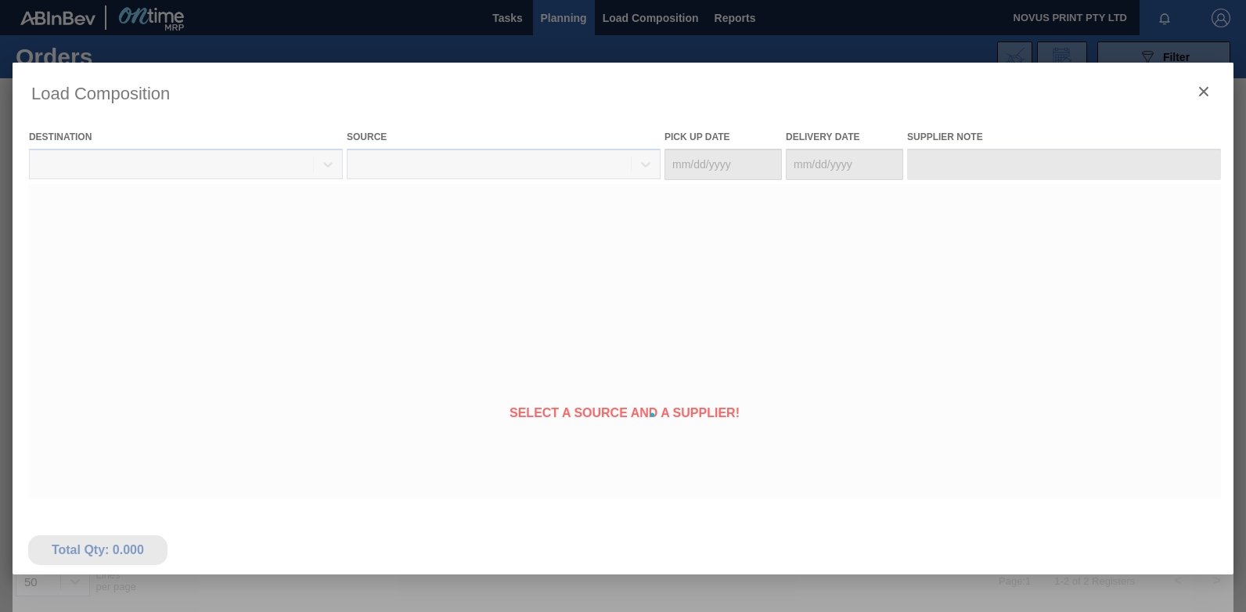
type Date "[DATE]"
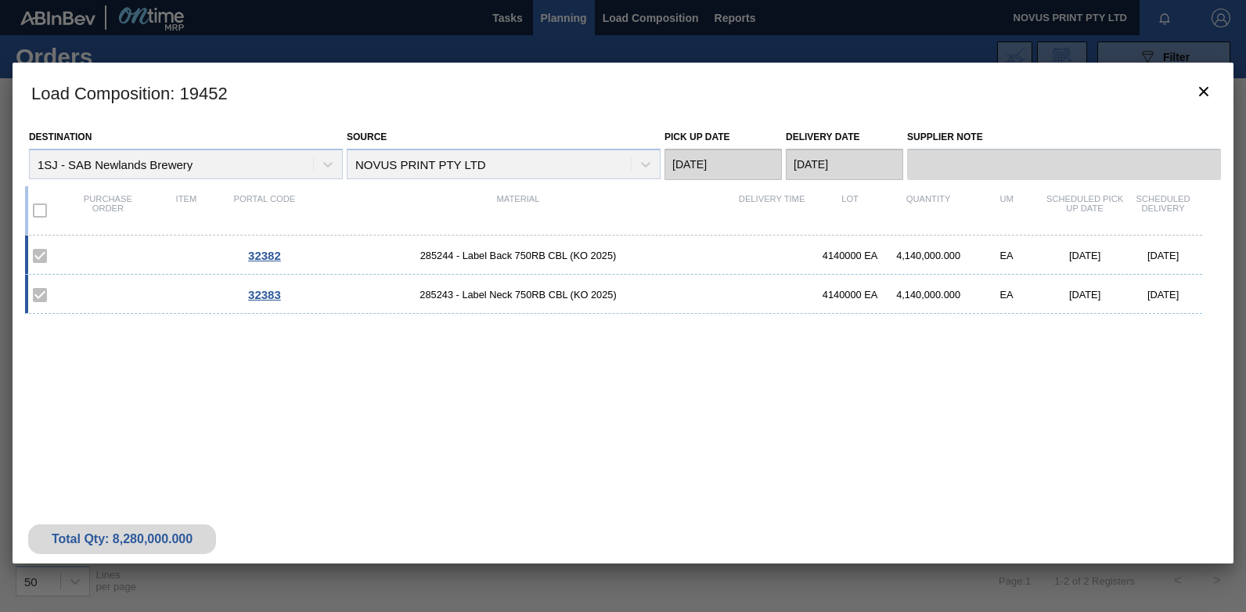
click at [269, 253] on span "32382" at bounding box center [264, 255] width 33 height 13
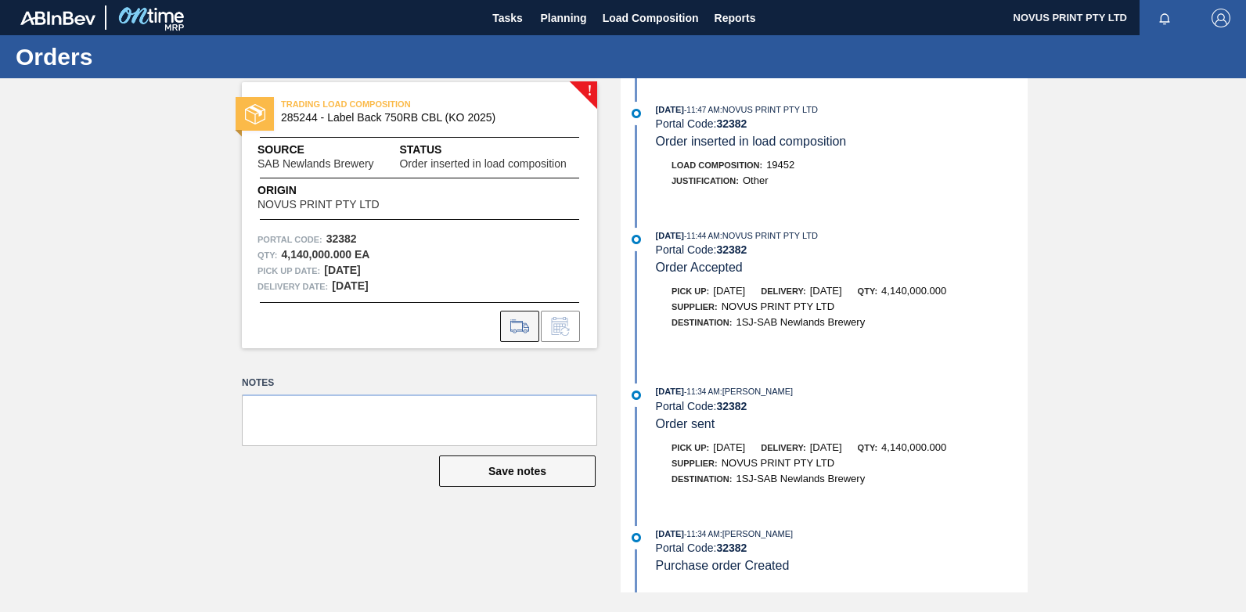
click at [513, 328] on icon at bounding box center [519, 326] width 25 height 19
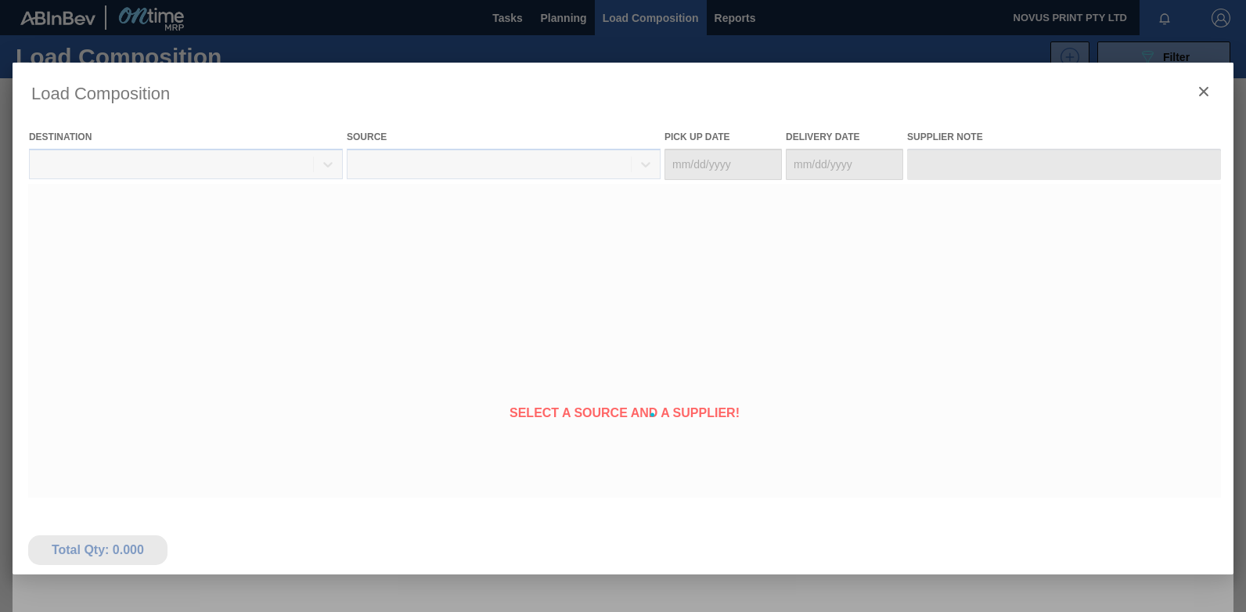
type Date "[DATE]"
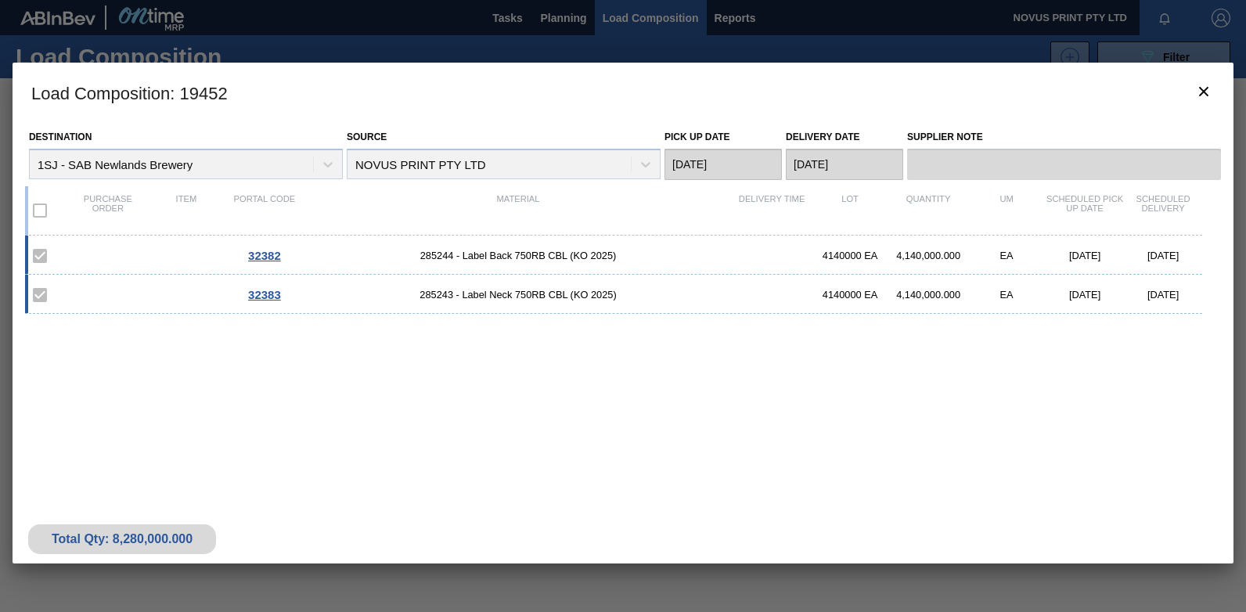
click at [322, 395] on div "32382 285244 - Label Back 750RB CBL (KO 2025) 4140000 EA 4,140,000.000 EA 10/03…" at bounding box center [620, 352] width 1190 height 232
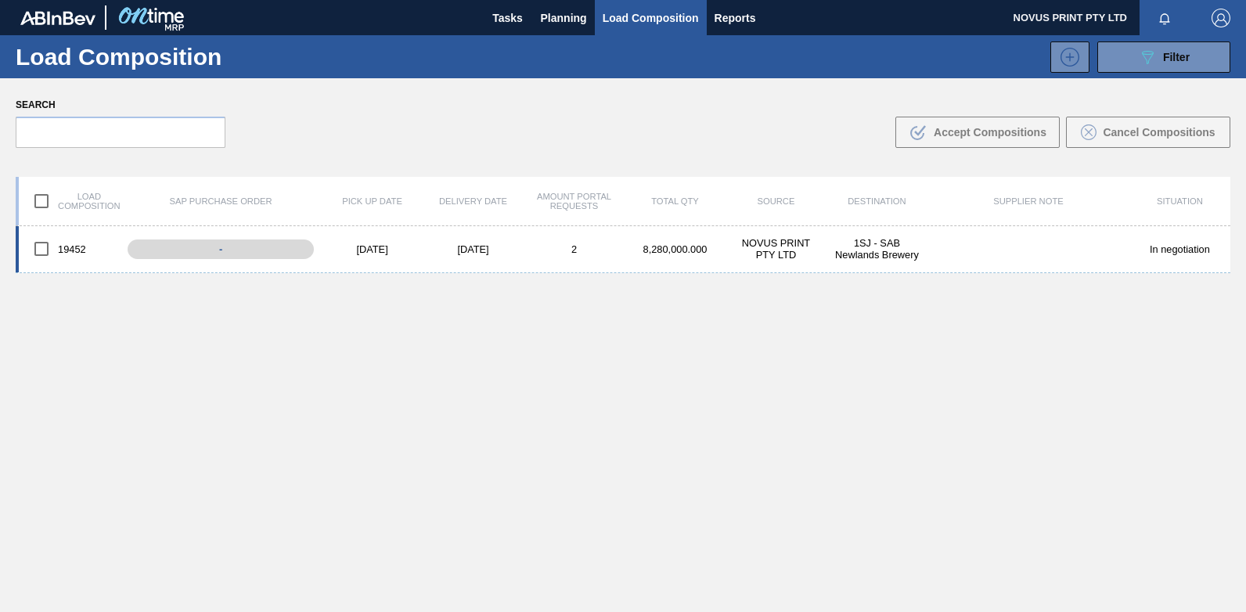
click at [369, 248] on div "[DATE]" at bounding box center [372, 249] width 101 height 12
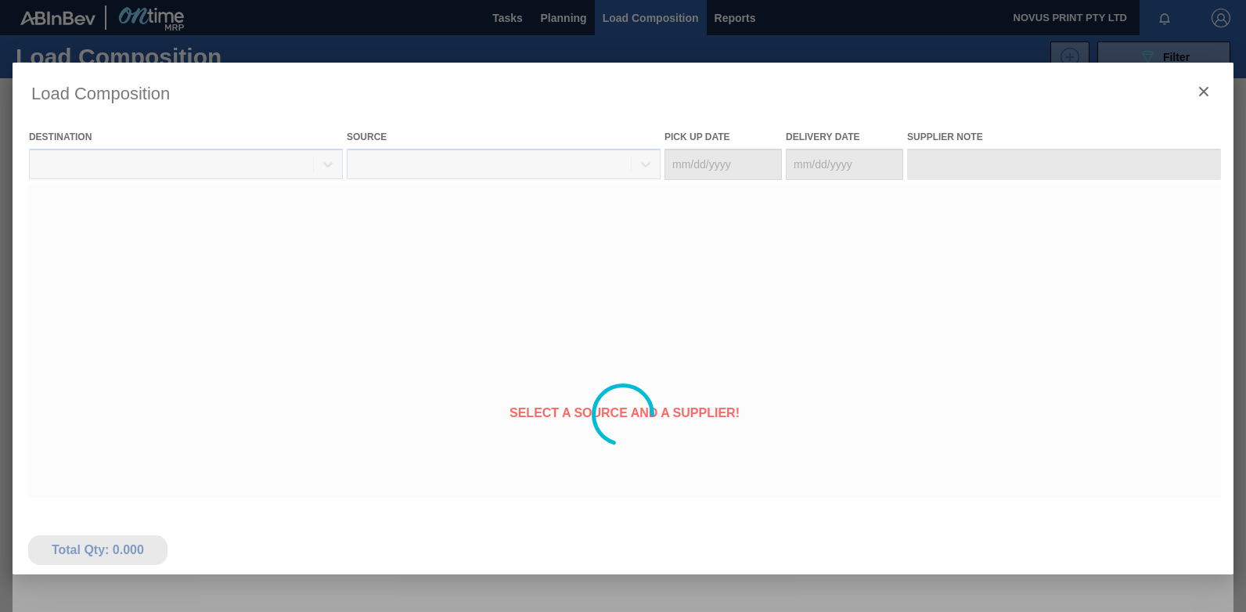
type Date "[DATE]"
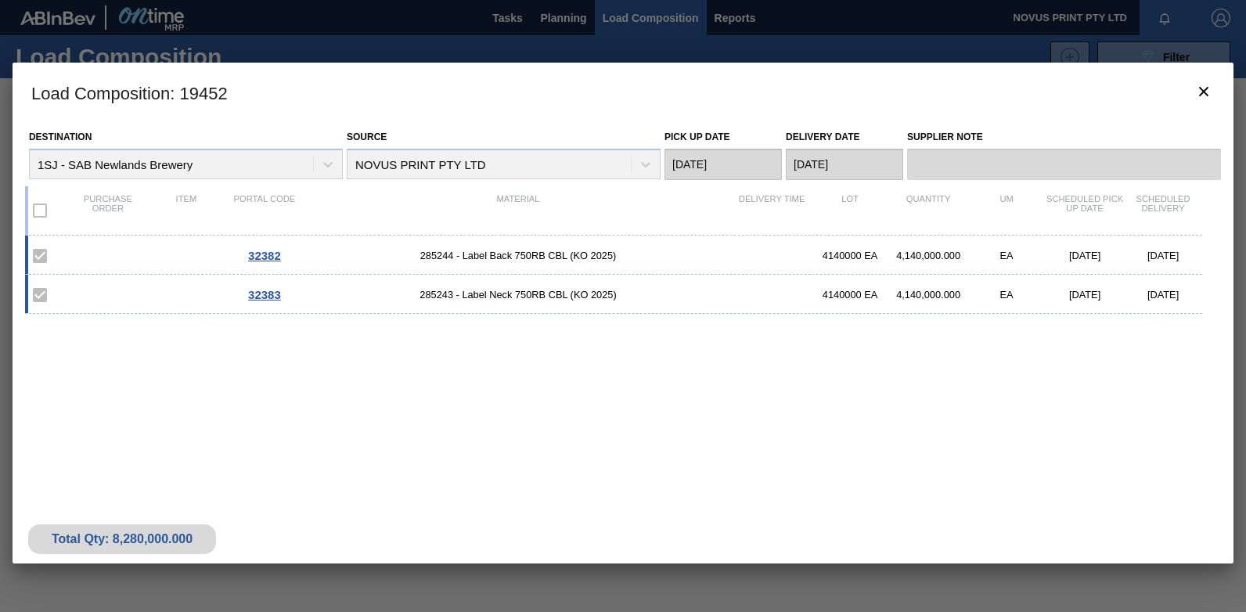
click at [275, 252] on span "32382" at bounding box center [264, 255] width 33 height 13
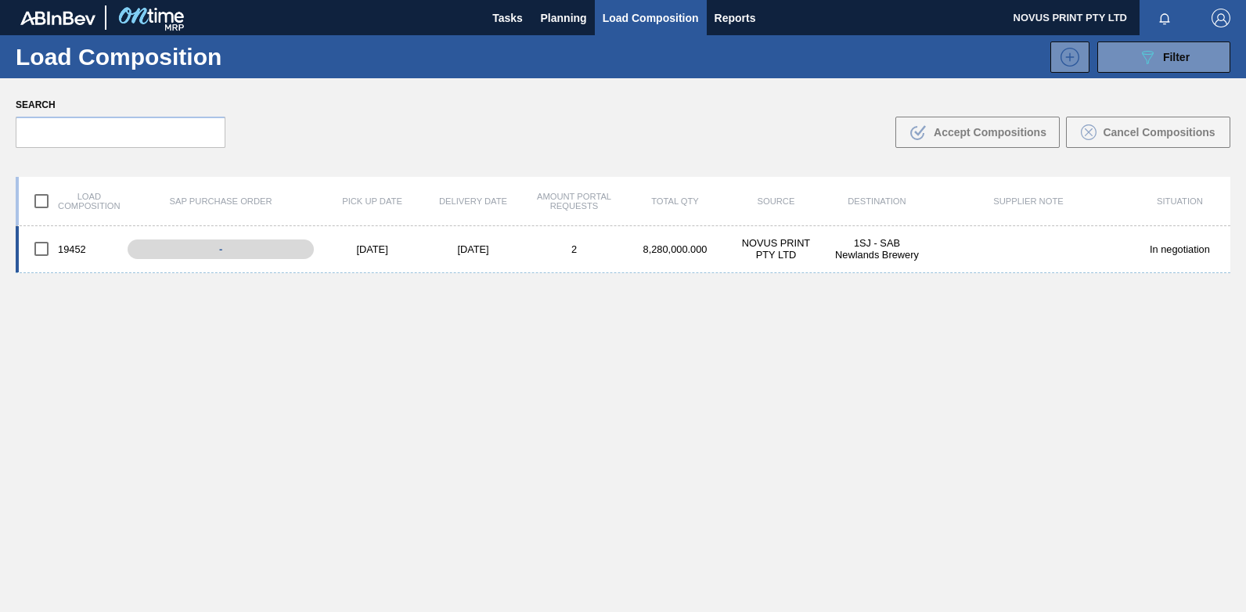
click at [73, 247] on div "19452" at bounding box center [69, 248] width 101 height 33
click at [570, 247] on div "2" at bounding box center [574, 249] width 101 height 12
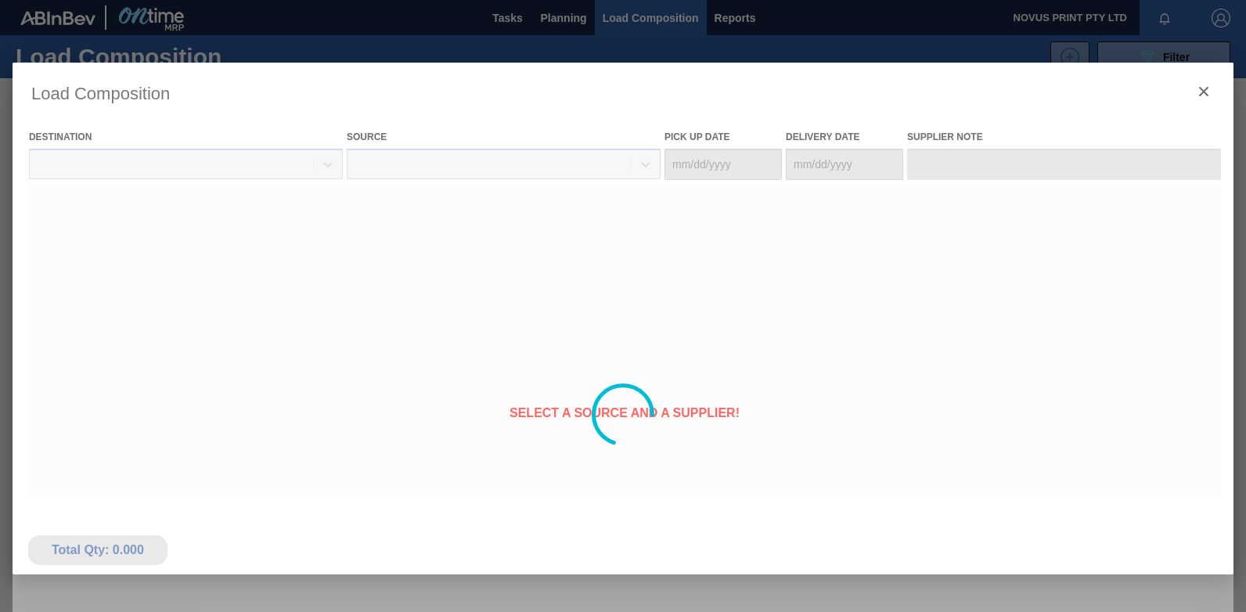
type Date "[DATE]"
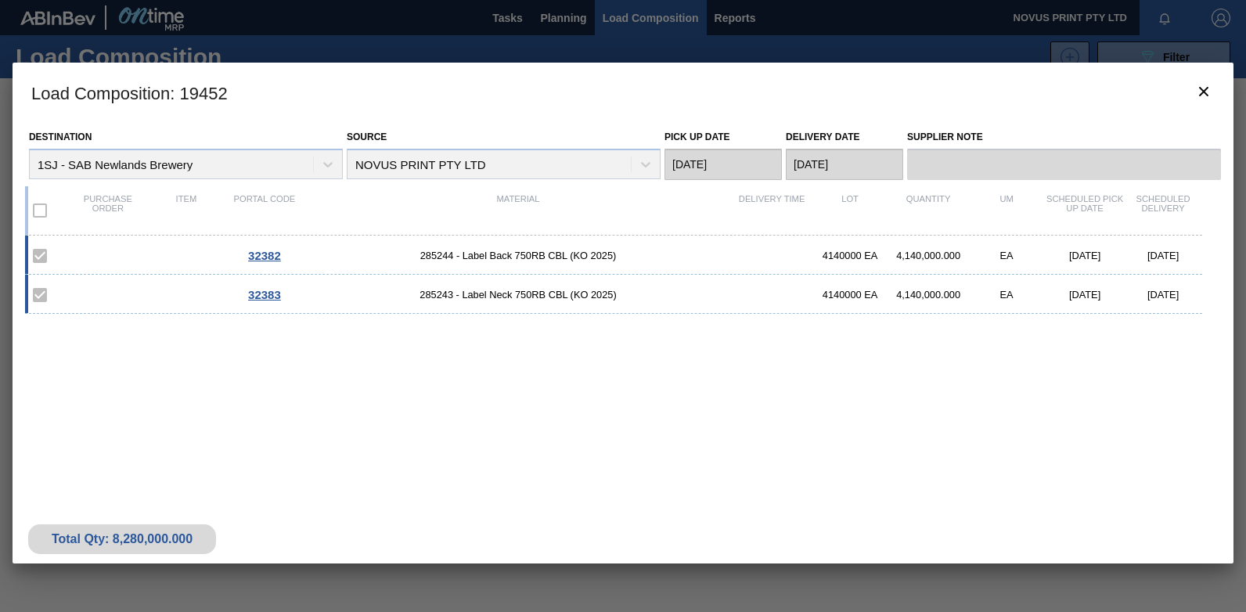
click at [265, 298] on span "32383" at bounding box center [264, 294] width 33 height 13
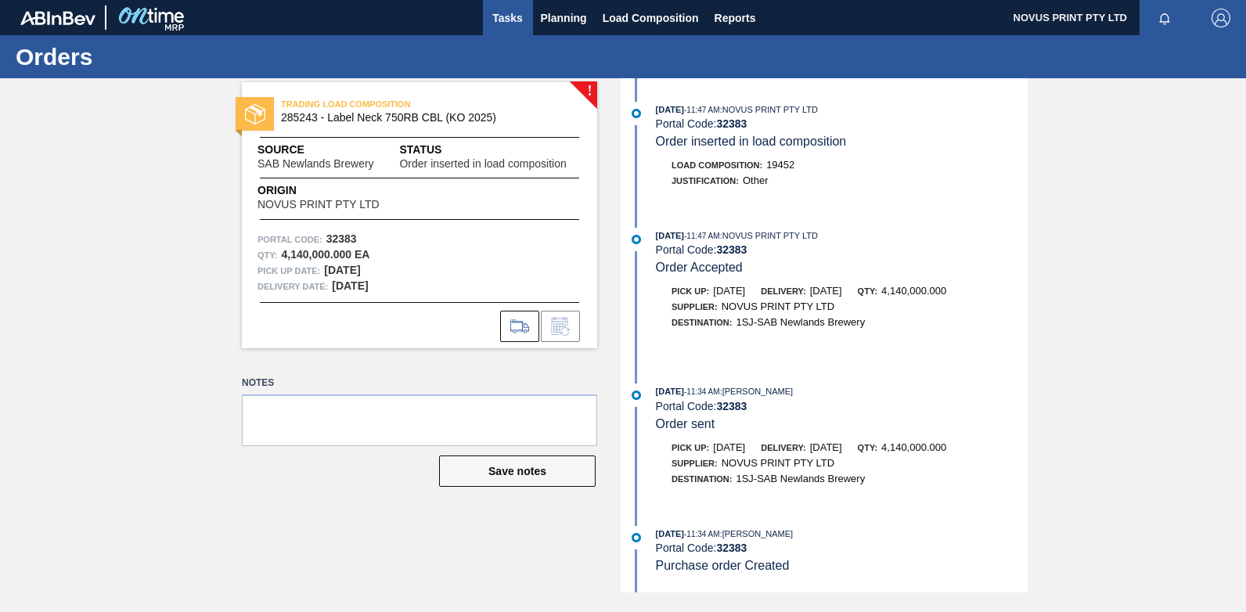
click at [495, 22] on span "Tasks" at bounding box center [508, 18] width 34 height 19
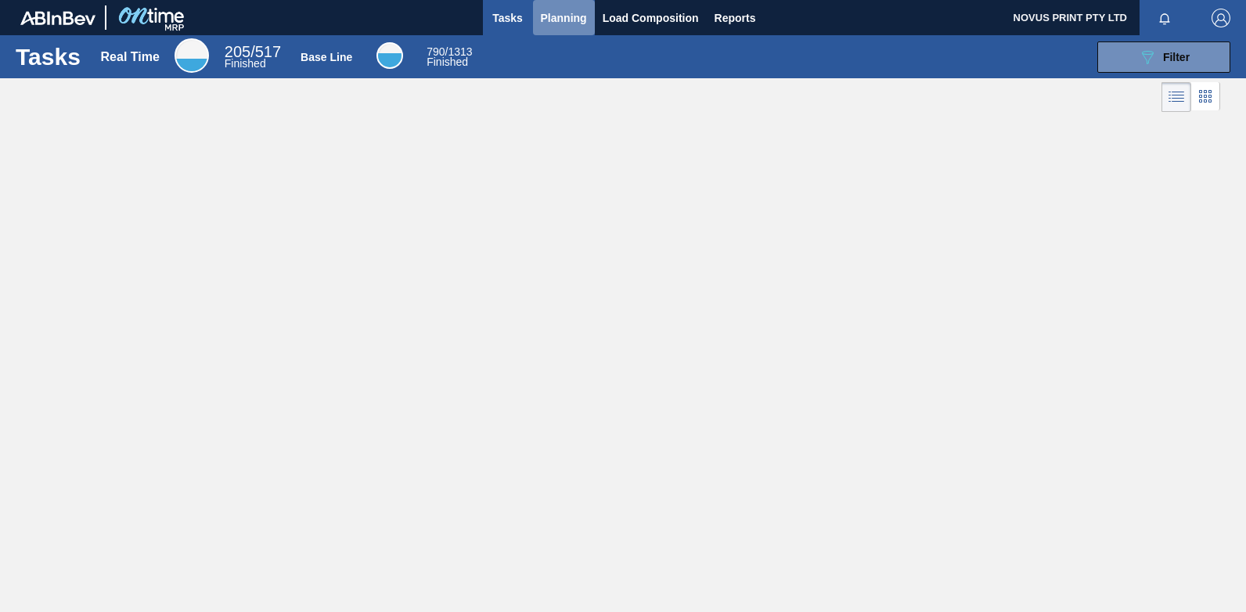
click at [558, 17] on span "Planning" at bounding box center [564, 18] width 46 height 19
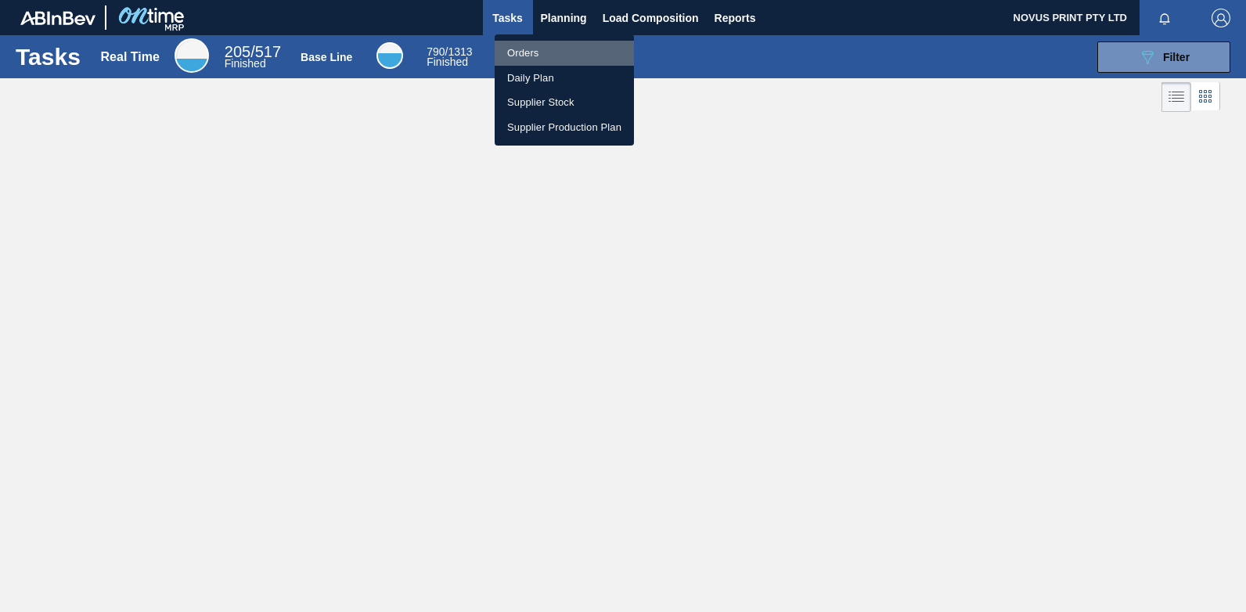
click at [527, 47] on li "Orders" at bounding box center [564, 53] width 139 height 25
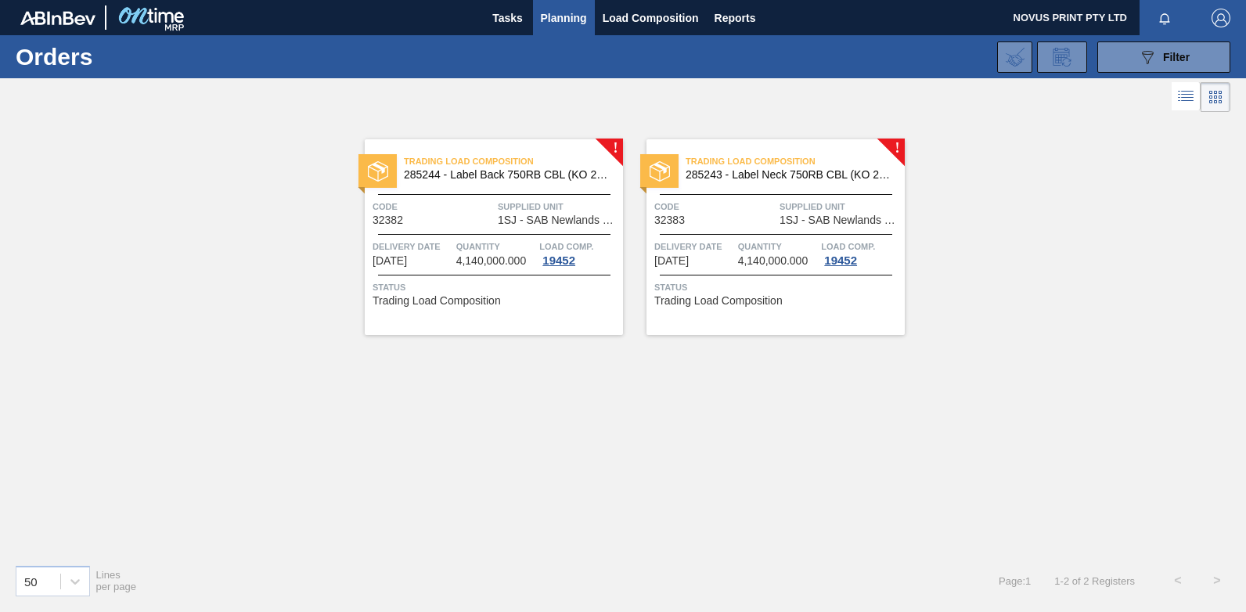
click at [121, 273] on div "! Trading Load Composition 285244 - Label Back 750RB CBL (KO 2025) Code 32382 S…" at bounding box center [623, 334] width 1246 height 436
click at [736, 20] on span "Reports" at bounding box center [734, 18] width 41 height 19
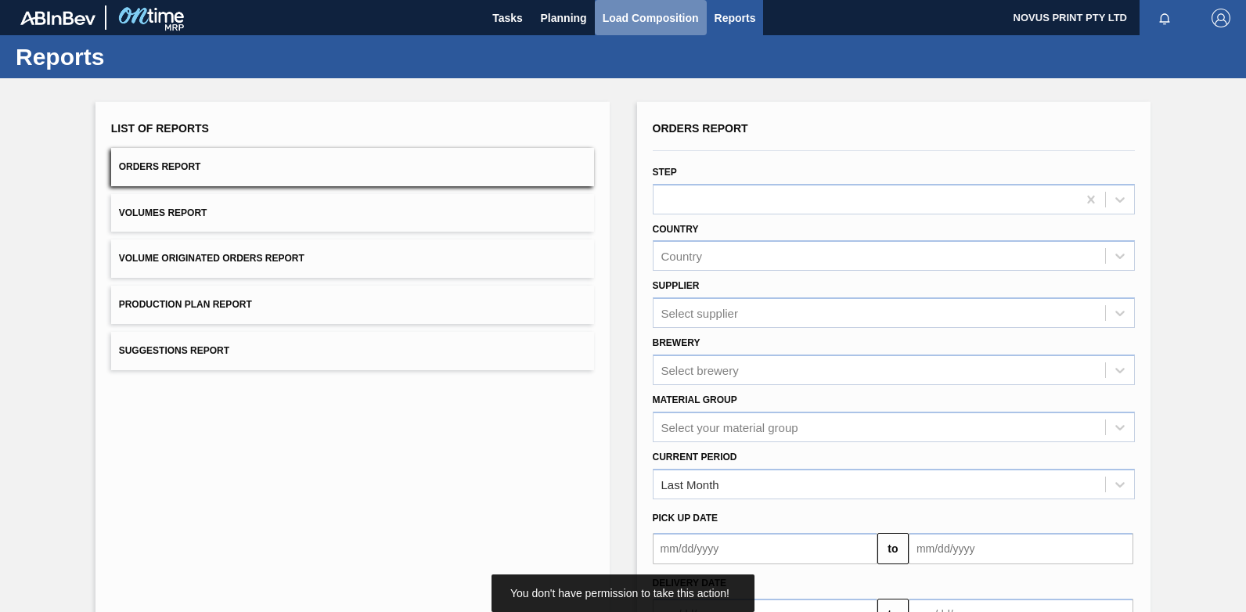
click at [648, 13] on span "Load Composition" at bounding box center [651, 18] width 96 height 19
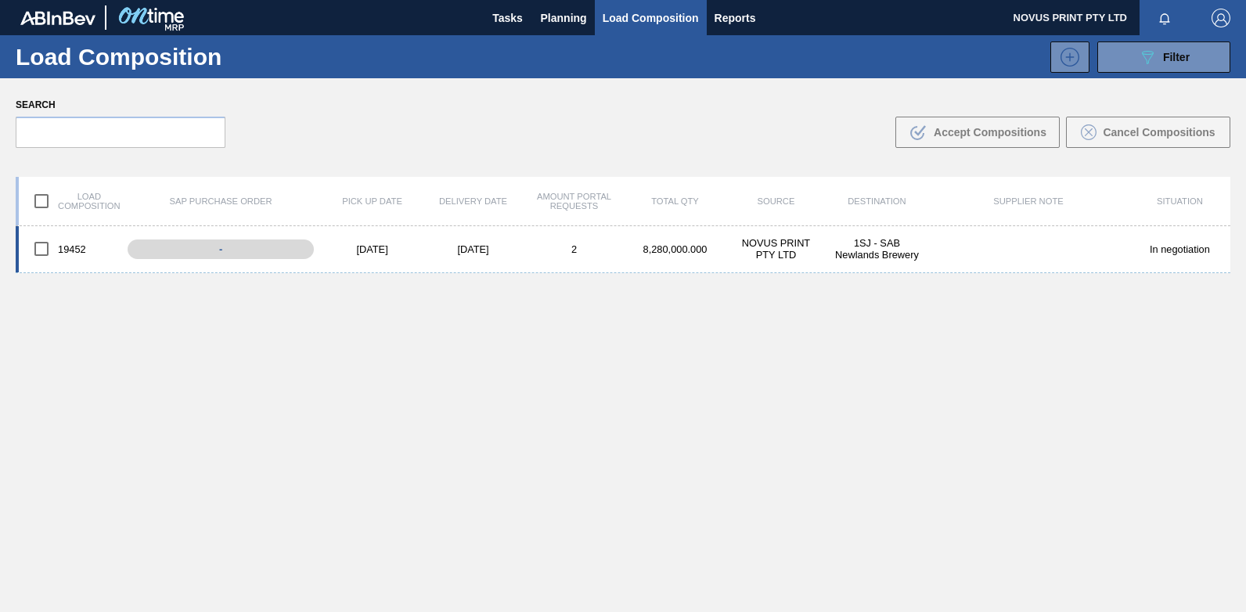
click at [1163, 251] on div "In negotiation" at bounding box center [1179, 249] width 101 height 12
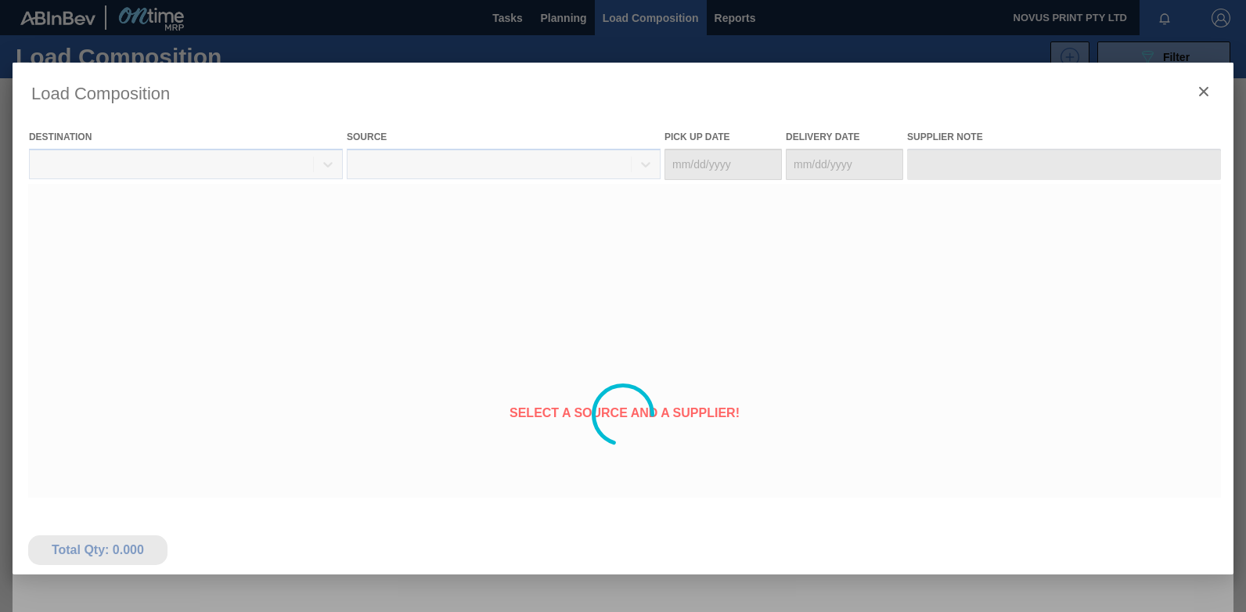
type Date "[DATE]"
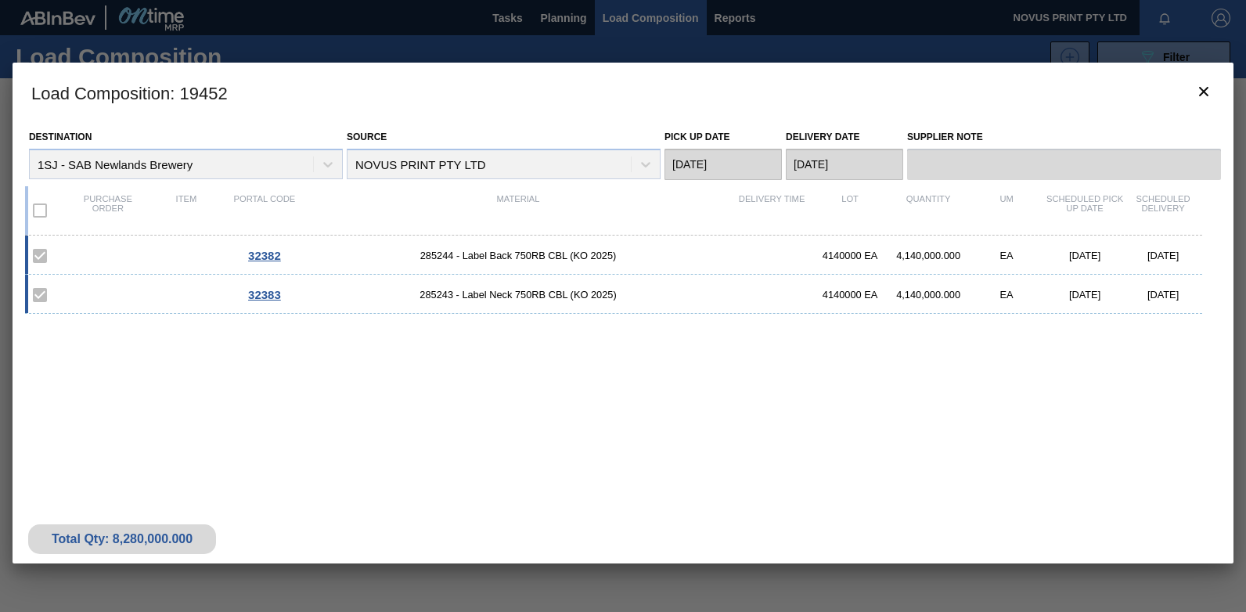
click at [311, 383] on div "32382 285244 - Label Back 750RB CBL (KO 2025) 4140000 EA 4,140,000.000 EA 10/03…" at bounding box center [620, 352] width 1190 height 232
click at [760, 400] on div "32382 285244 - Label Back 750RB CBL (KO 2025) 4140000 EA 4,140,000.000 EA 10/03…" at bounding box center [620, 352] width 1190 height 232
